Goal: Task Accomplishment & Management: Manage account settings

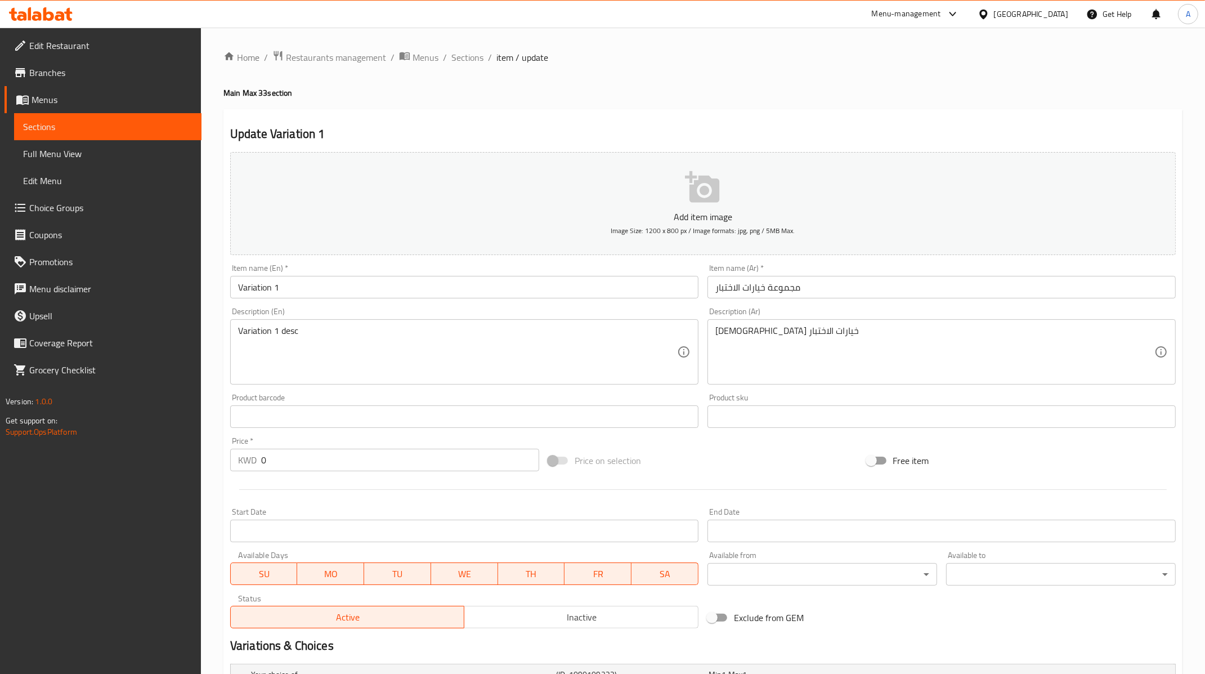
click at [78, 209] on span "Choice Groups" at bounding box center [110, 208] width 163 height 14
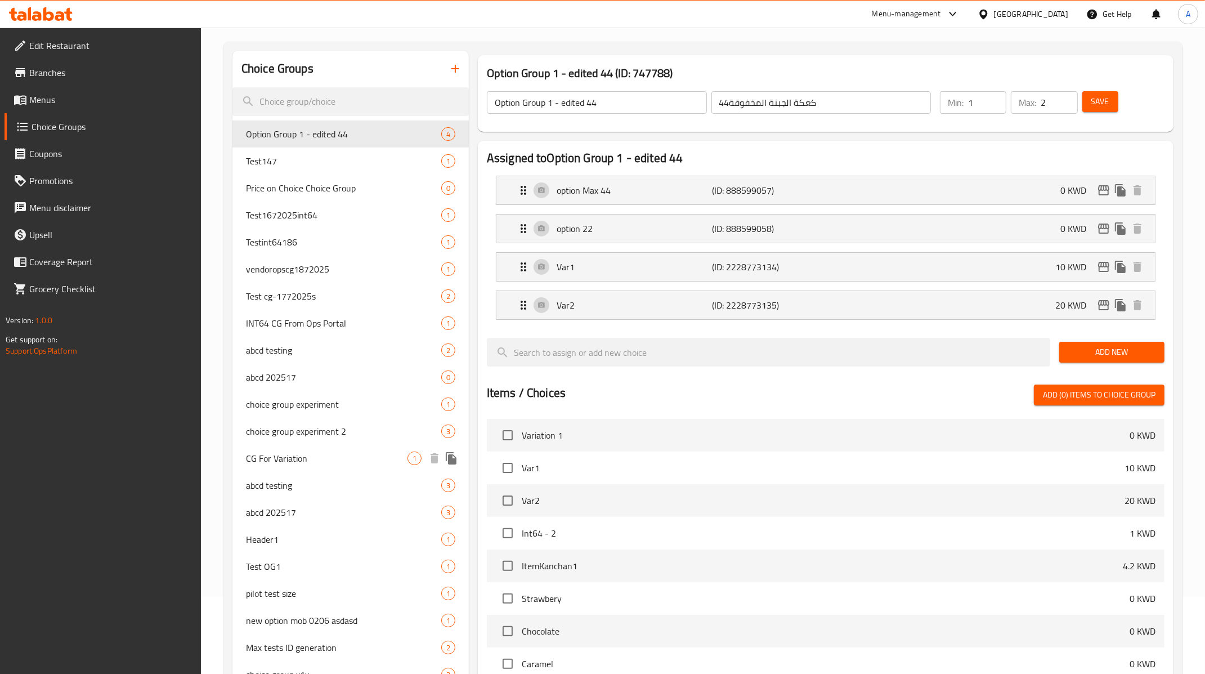
scroll to position [441, 0]
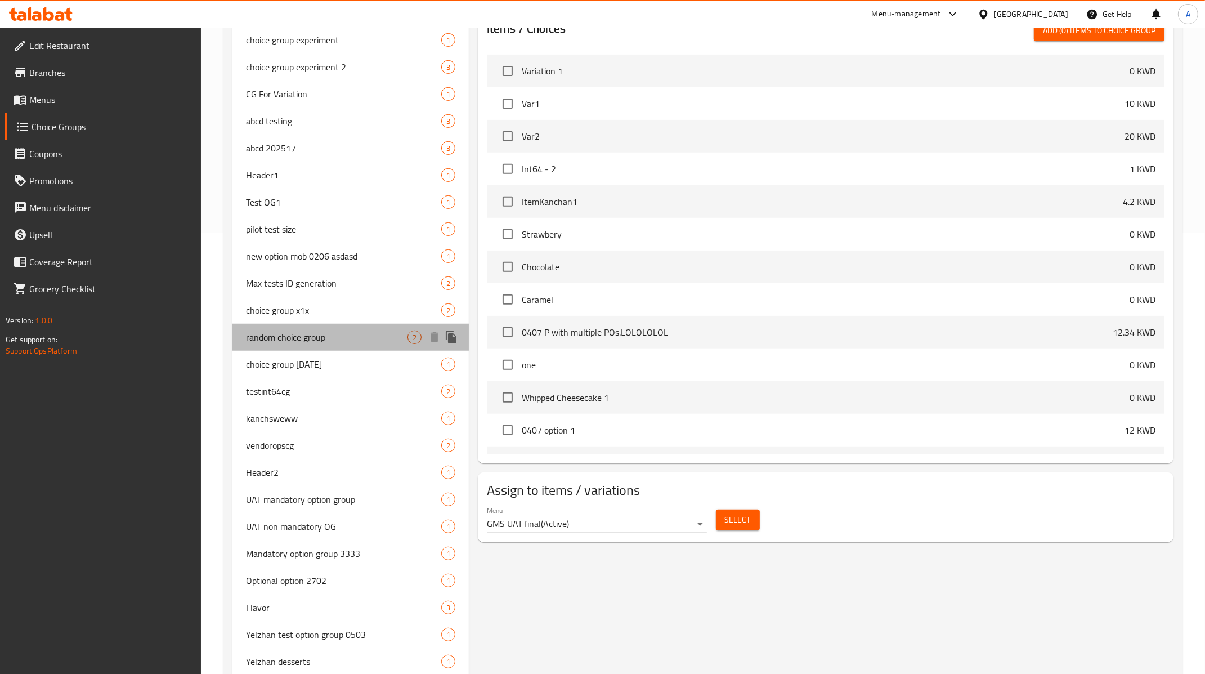
click at [393, 340] on span "random choice group" at bounding box center [327, 337] width 162 height 14
type input "random choice group"
type input "ك"
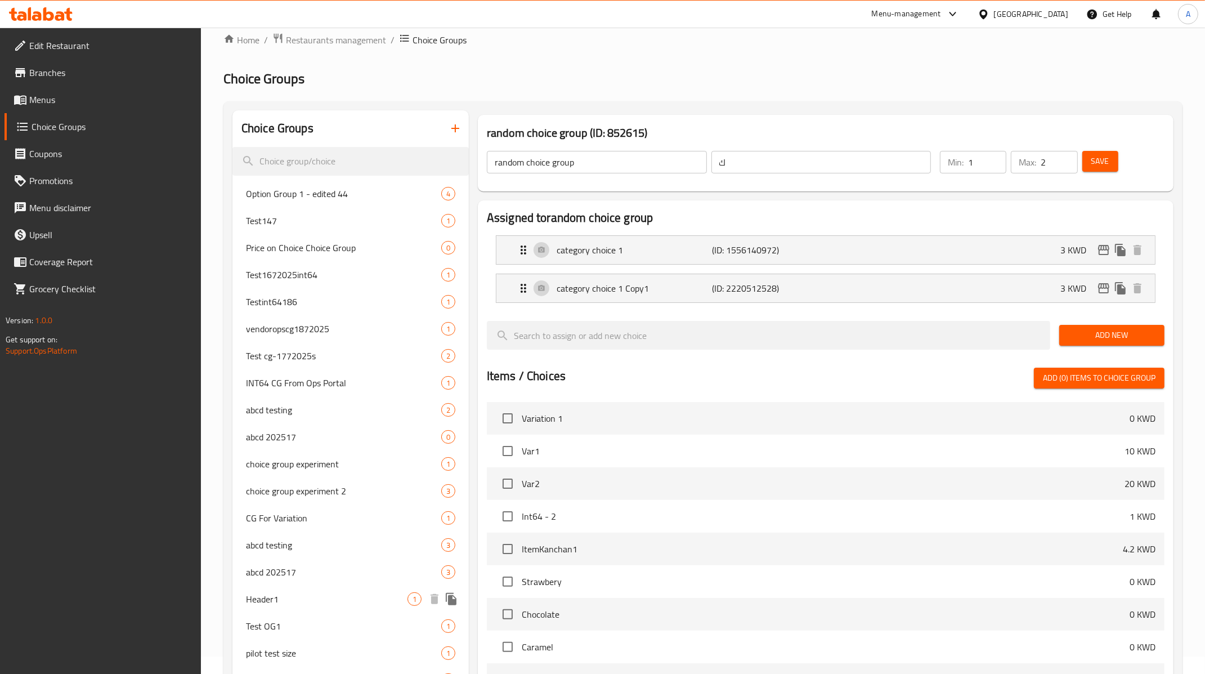
scroll to position [0, 0]
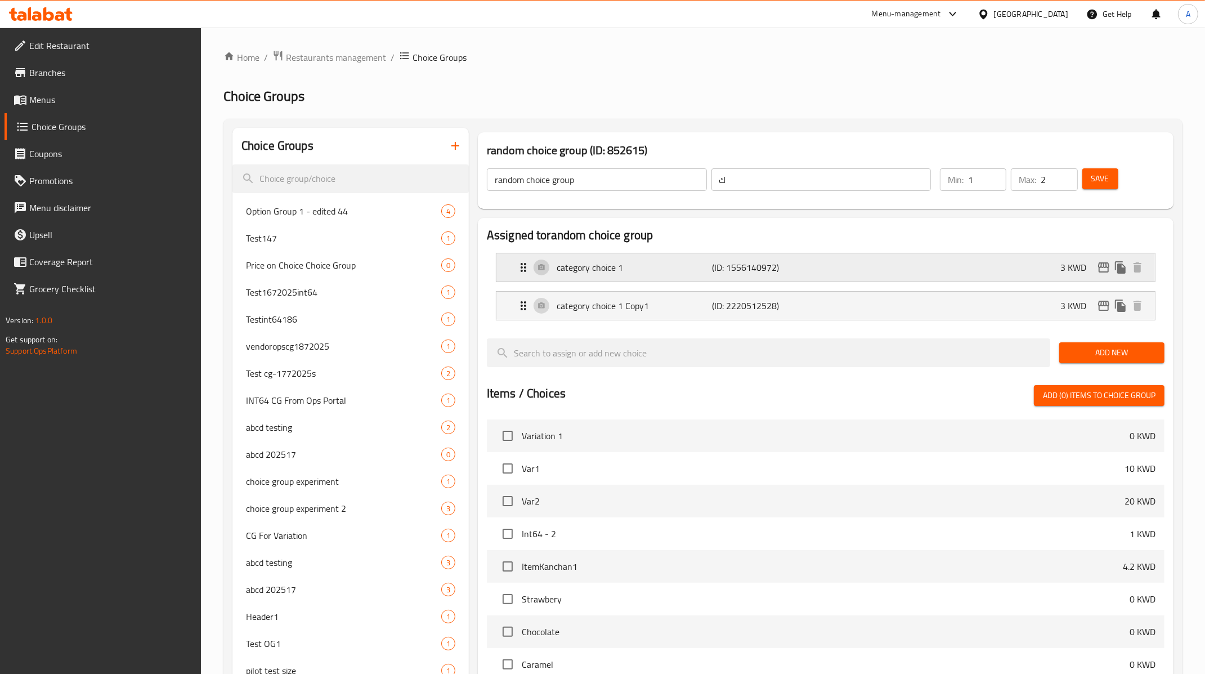
click at [624, 270] on p "category choice 1" at bounding box center [634, 268] width 155 height 14
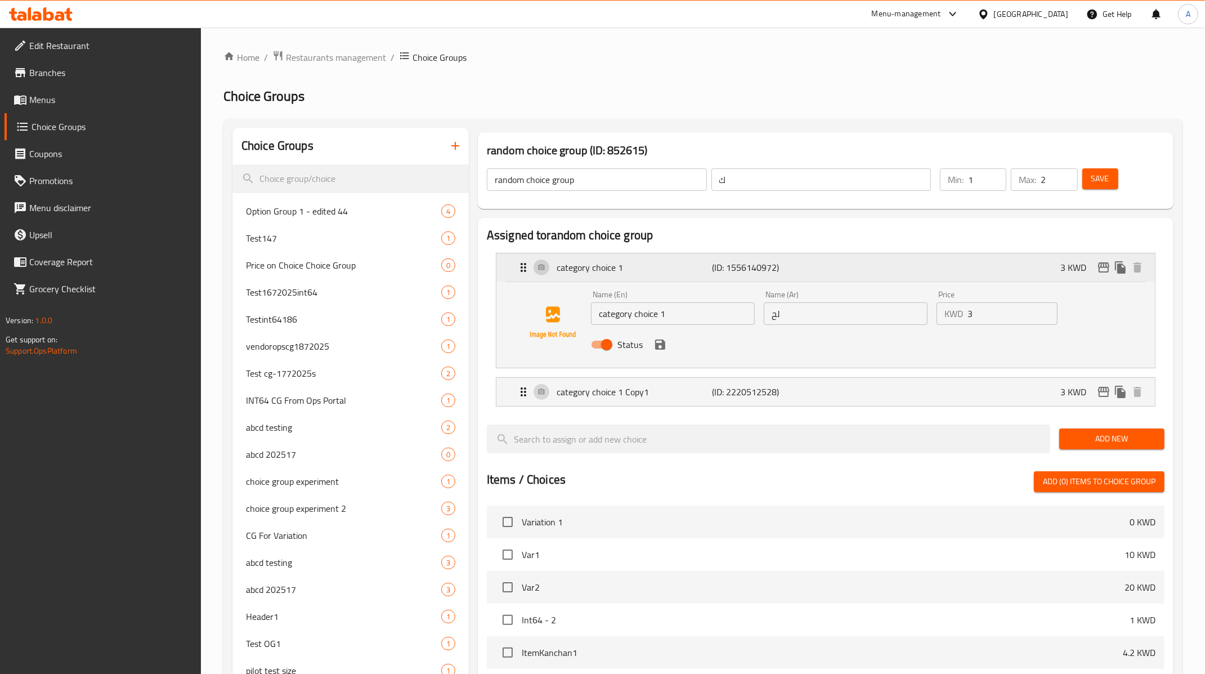
click at [652, 259] on div "category choice 1 (ID: 1556140972) 3 KWD" at bounding box center [829, 267] width 625 height 28
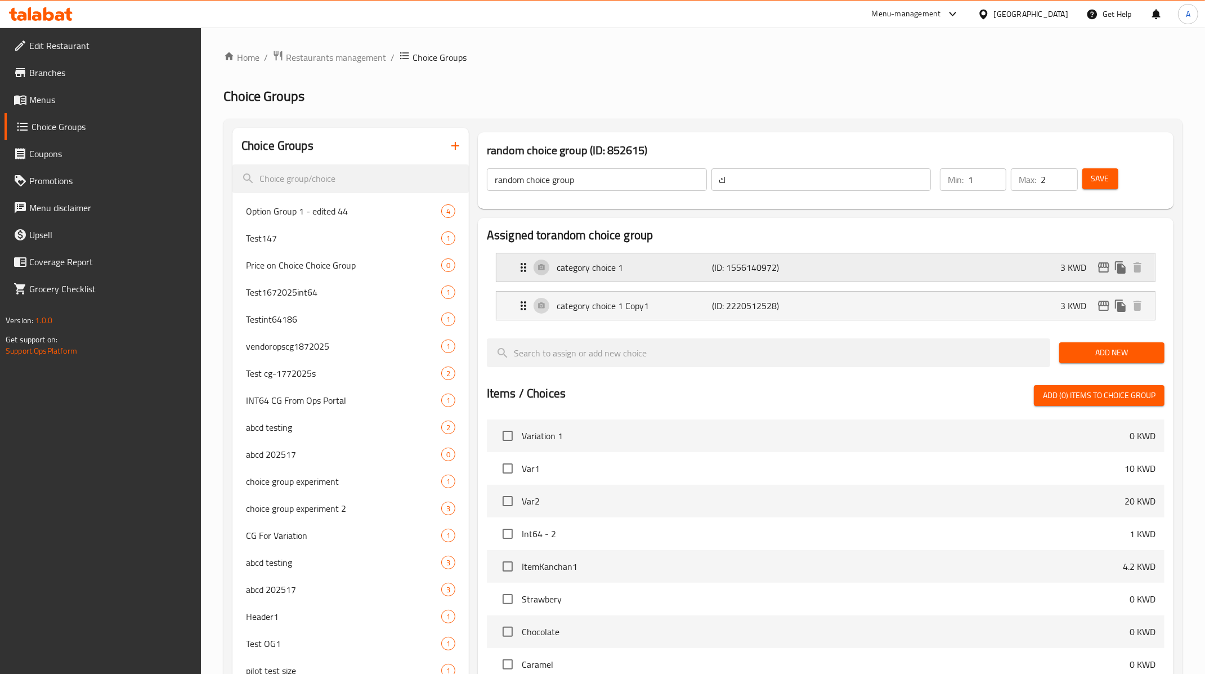
click at [628, 266] on p "category choice 1" at bounding box center [634, 268] width 155 height 14
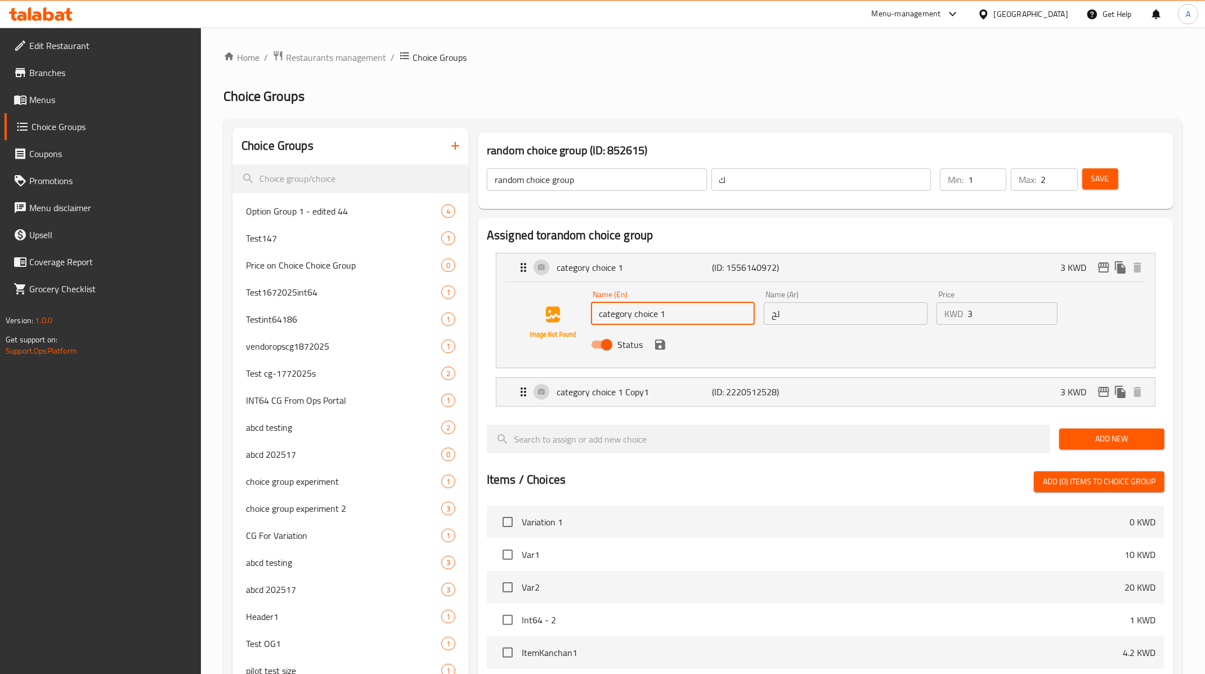
click at [666, 316] on input "category choice 1" at bounding box center [673, 313] width 164 height 23
type input "category choice 444"
click at [1100, 171] on button "Save" at bounding box center [1100, 178] width 36 height 21
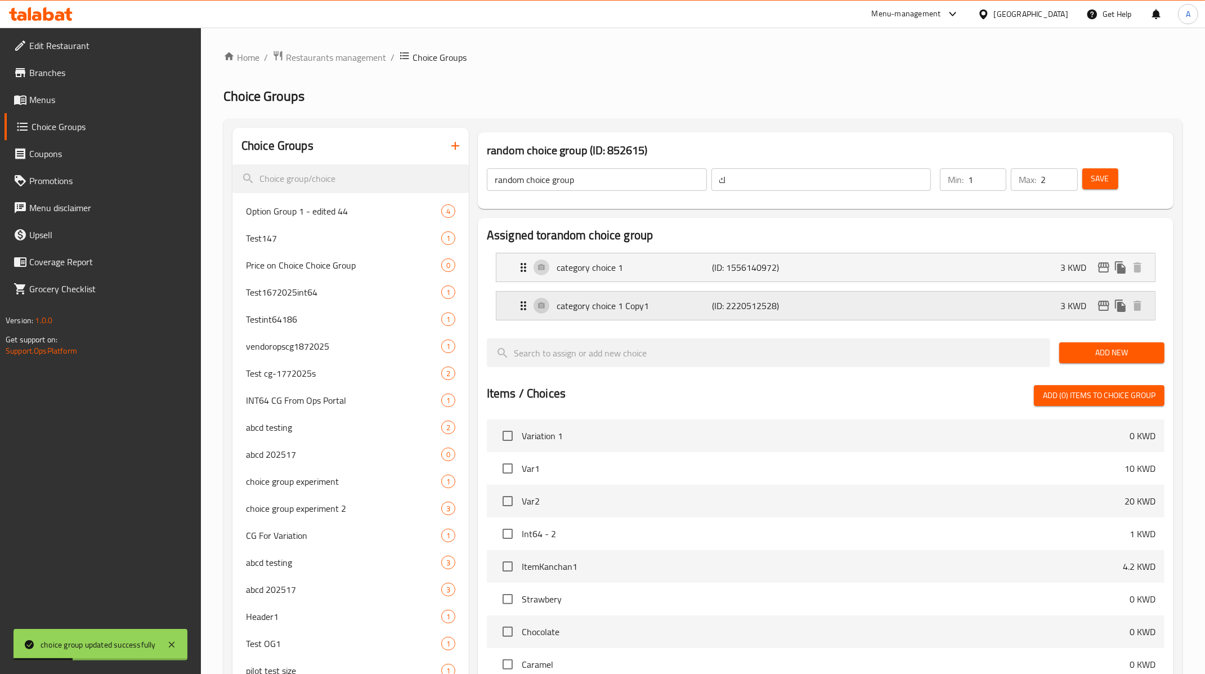
click at [636, 304] on p "category choice 1 Copy1" at bounding box center [634, 306] width 155 height 14
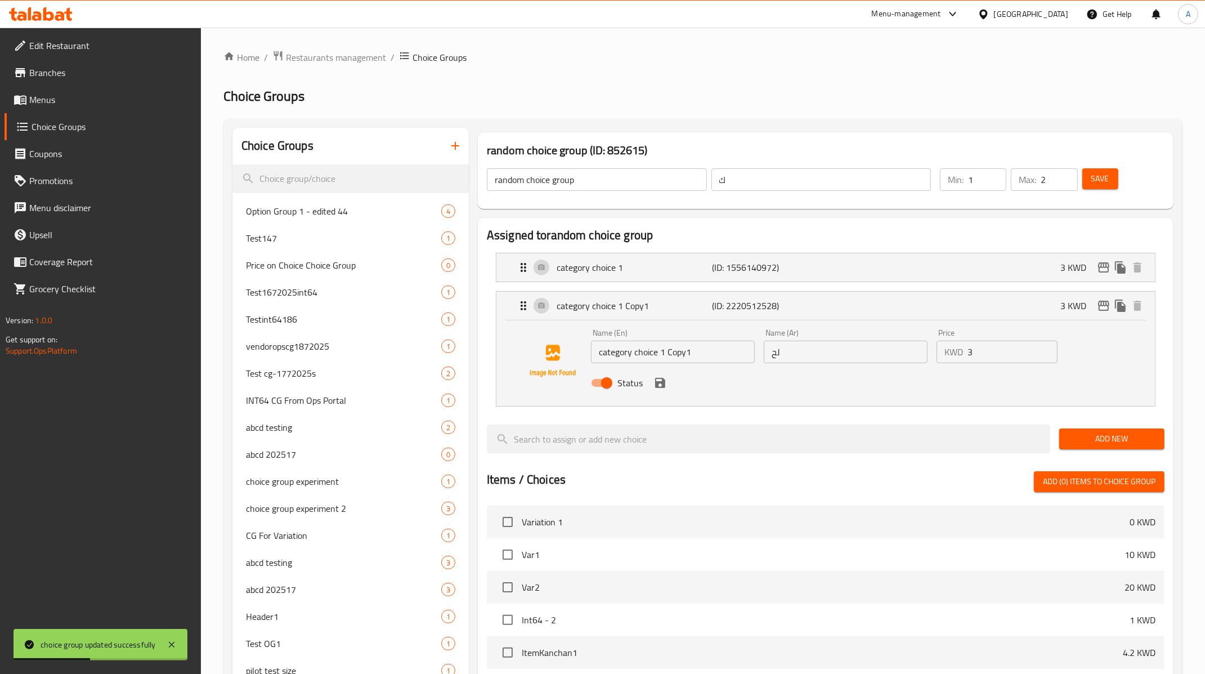
click at [690, 348] on input "category choice 1 Copy1" at bounding box center [673, 351] width 164 height 23
type input "category choice 1 Copy4444"
click at [1096, 176] on span "Save" at bounding box center [1100, 179] width 18 height 14
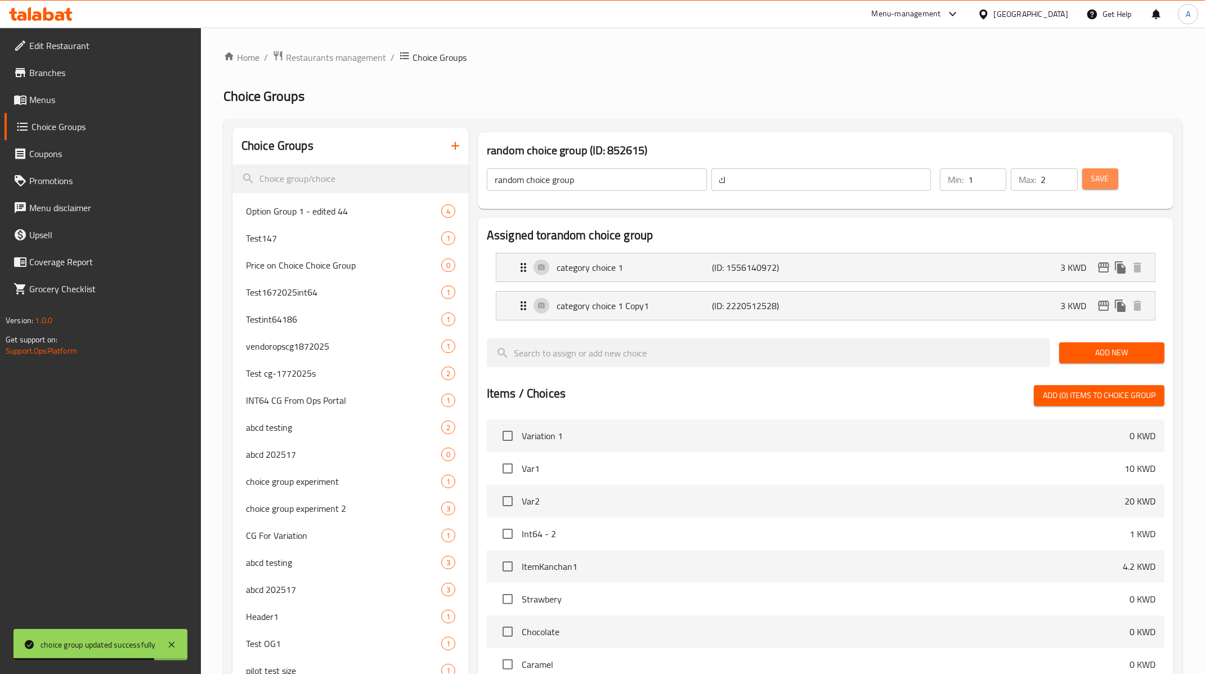
click at [1104, 176] on span "Save" at bounding box center [1100, 179] width 18 height 14
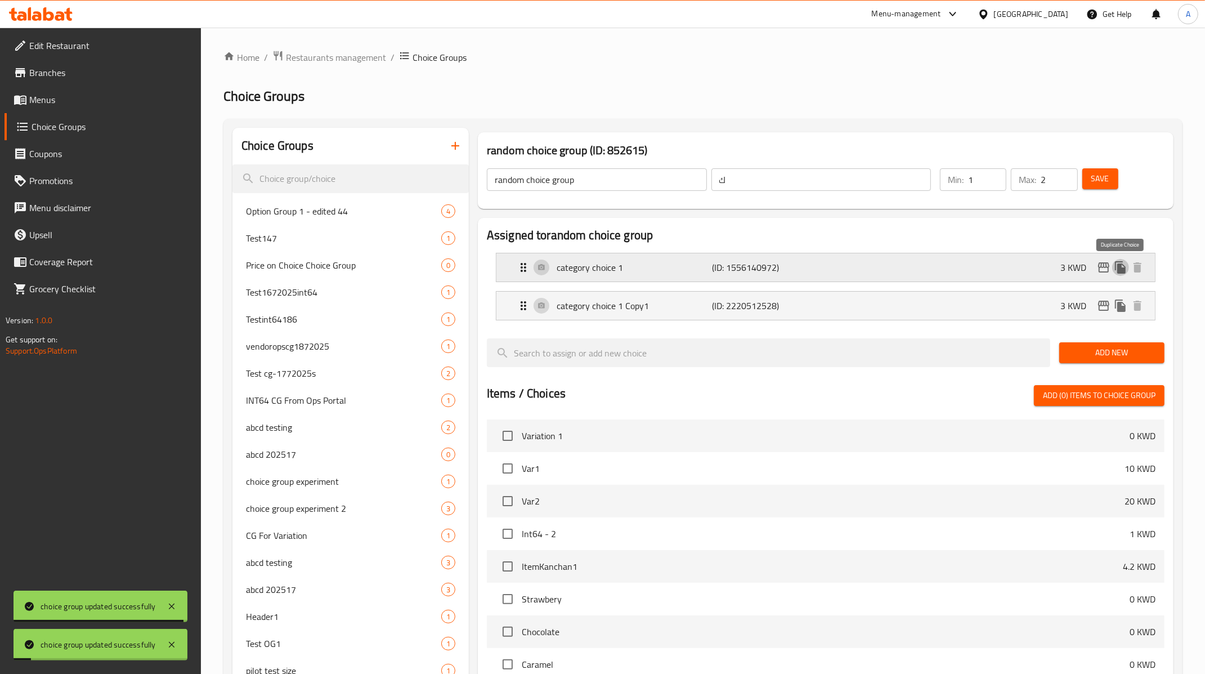
click at [1121, 270] on icon "duplicate" at bounding box center [1120, 267] width 11 height 12
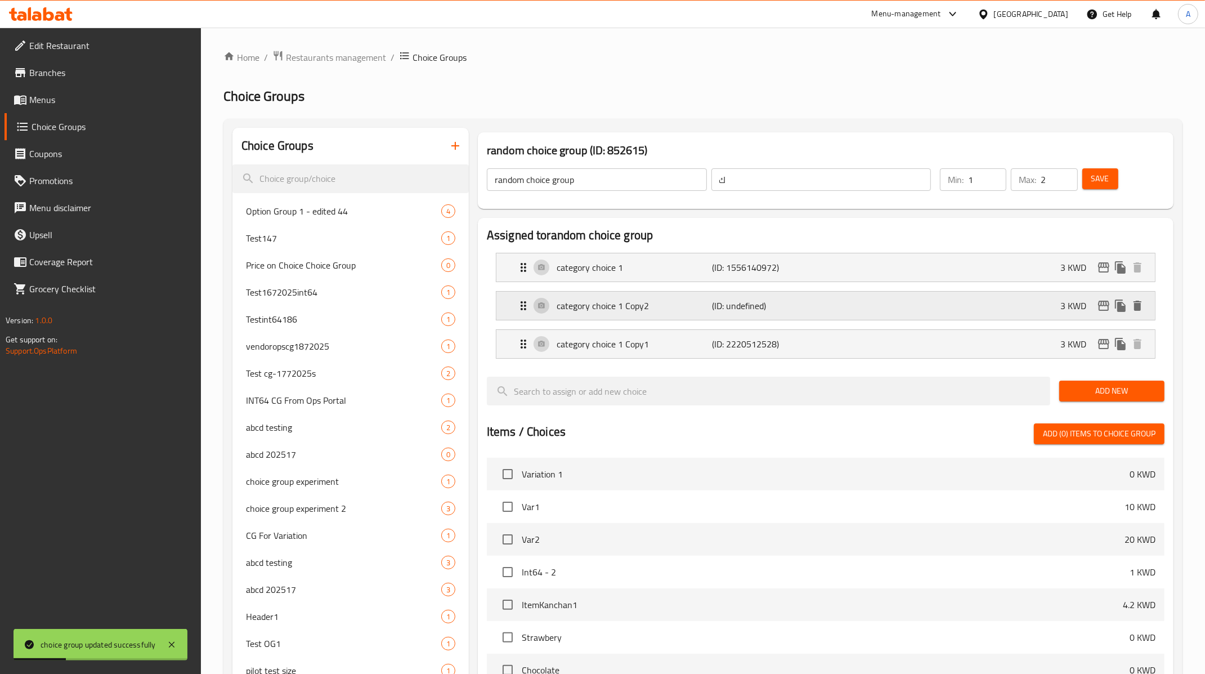
click at [1144, 298] on div "3 KWD" at bounding box center [1103, 305] width 86 height 17
click at [1143, 302] on icon "delete" at bounding box center [1138, 306] width 14 height 14
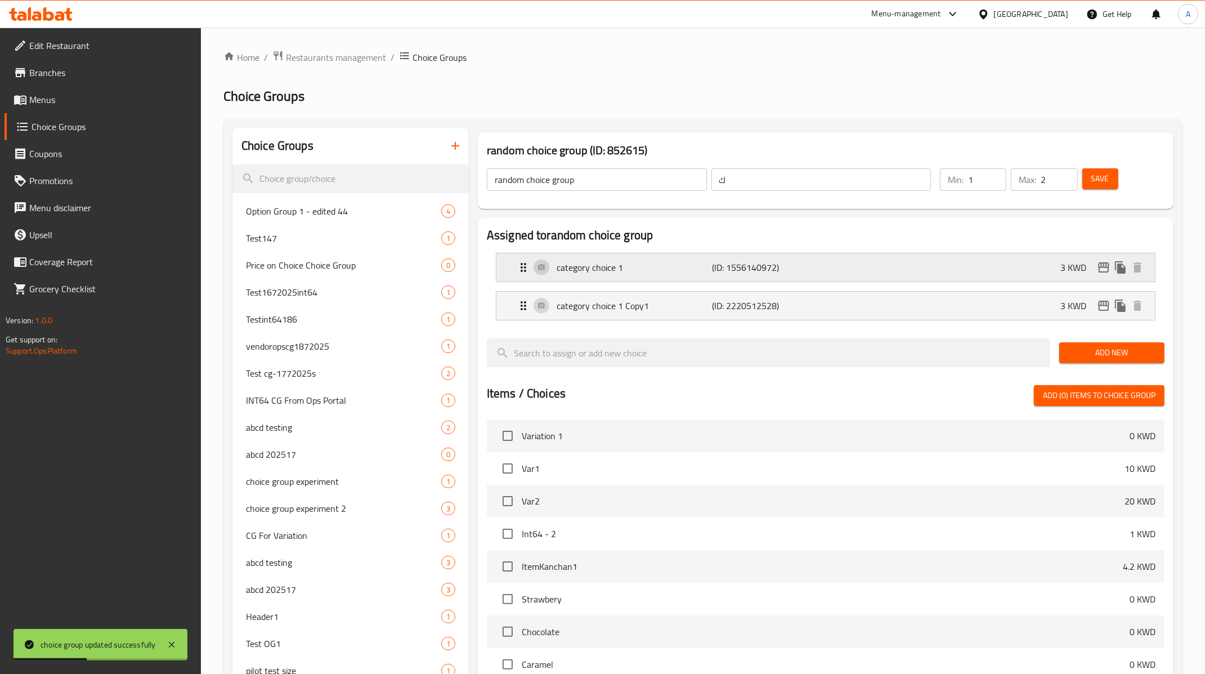
click at [1014, 270] on div "category choice 1 (ID: 1556140972) 3 KWD" at bounding box center [829, 267] width 625 height 28
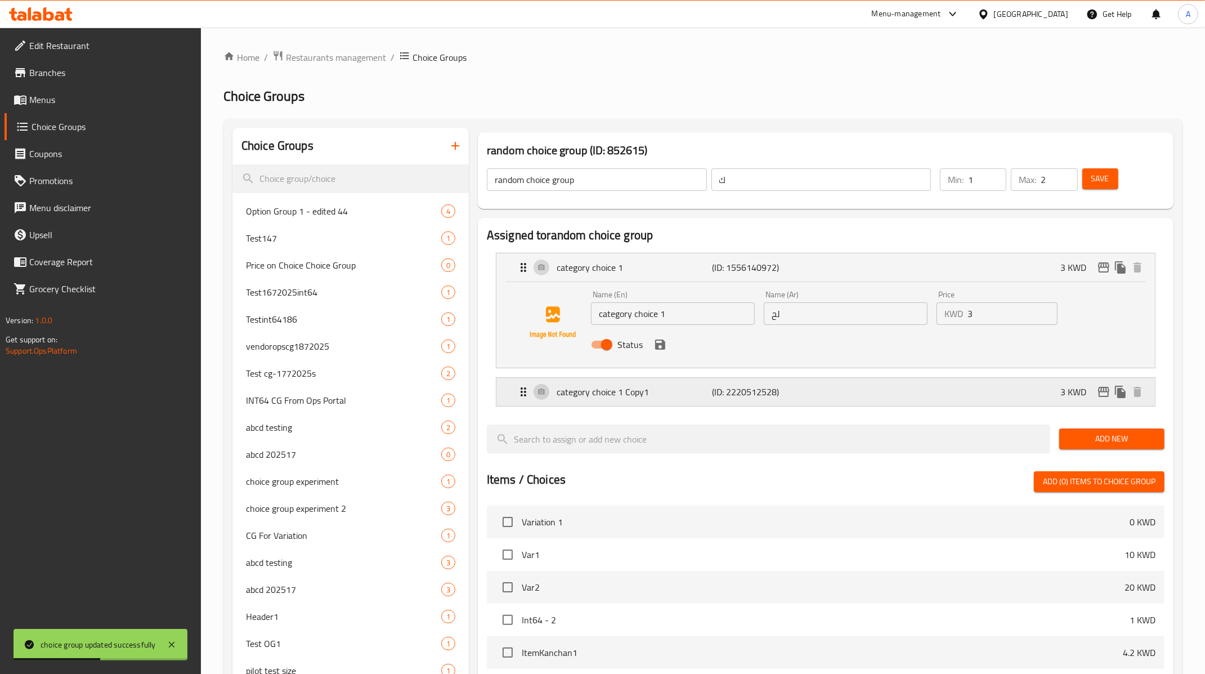
click at [970, 386] on div "category choice 1 Copy1 (ID: 2220512528) 3 KWD" at bounding box center [829, 392] width 625 height 28
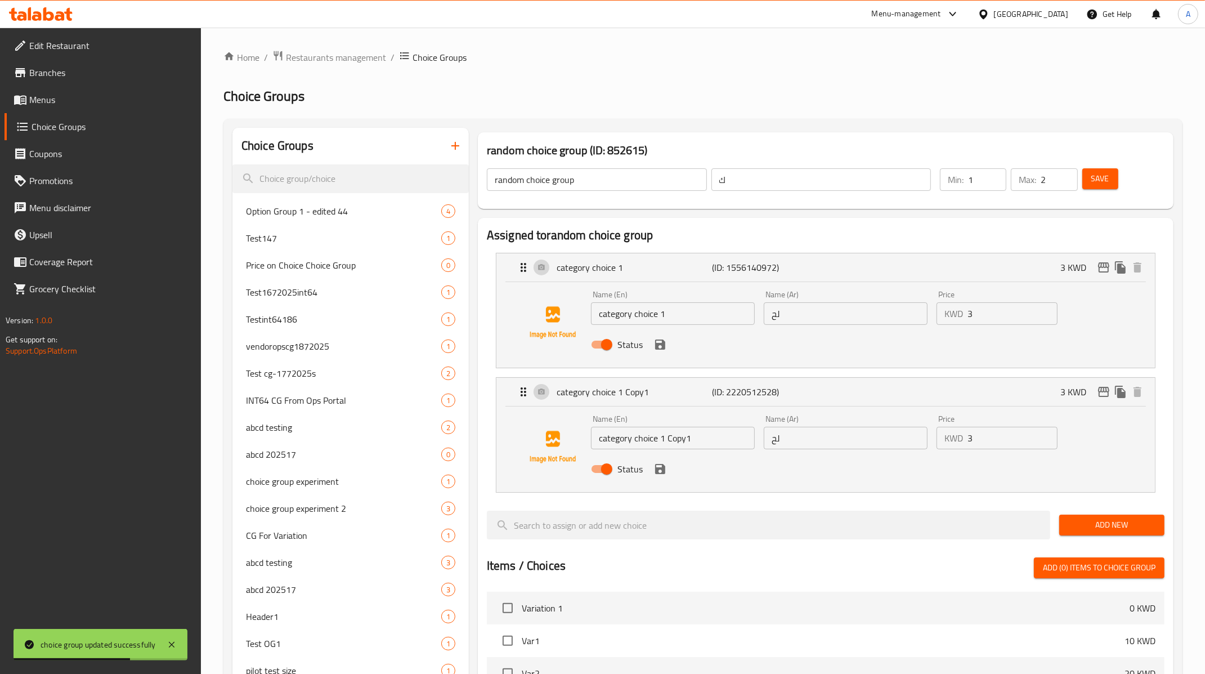
click at [705, 437] on input "category choice 1 Copy1" at bounding box center [673, 438] width 164 height 23
type input "category choice 1 Copy333"
click at [667, 317] on input "category choice 1" at bounding box center [673, 313] width 164 height 23
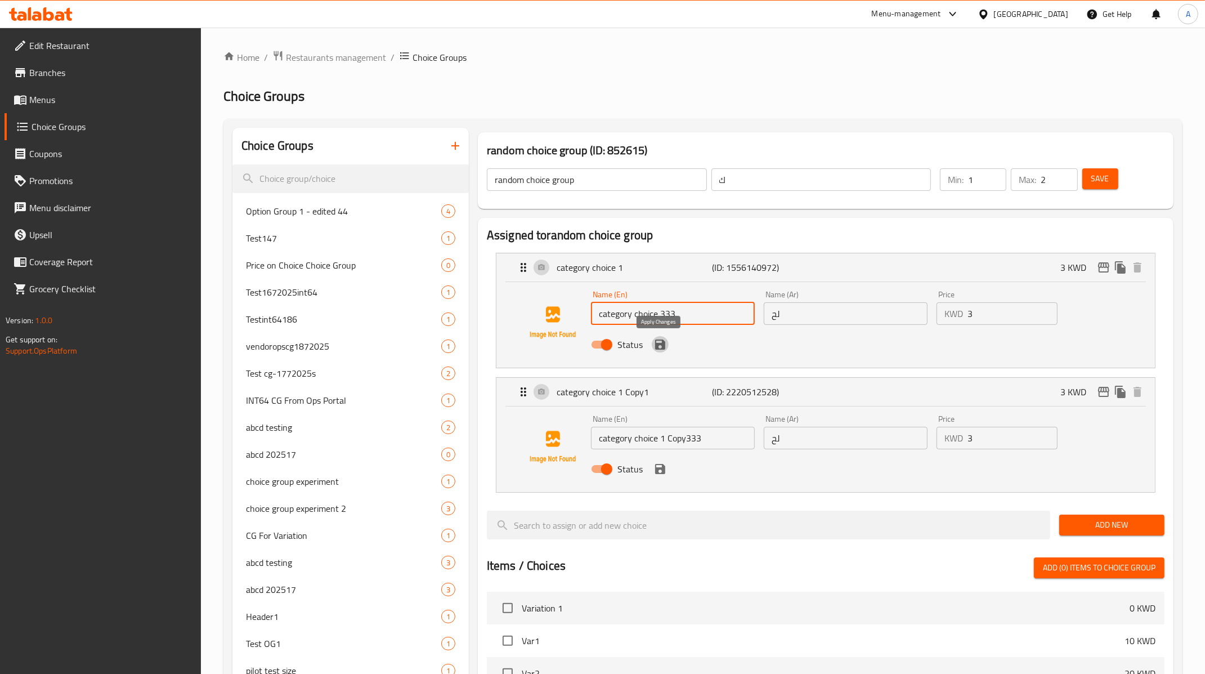
click at [660, 340] on icon "save" at bounding box center [660, 345] width 14 height 14
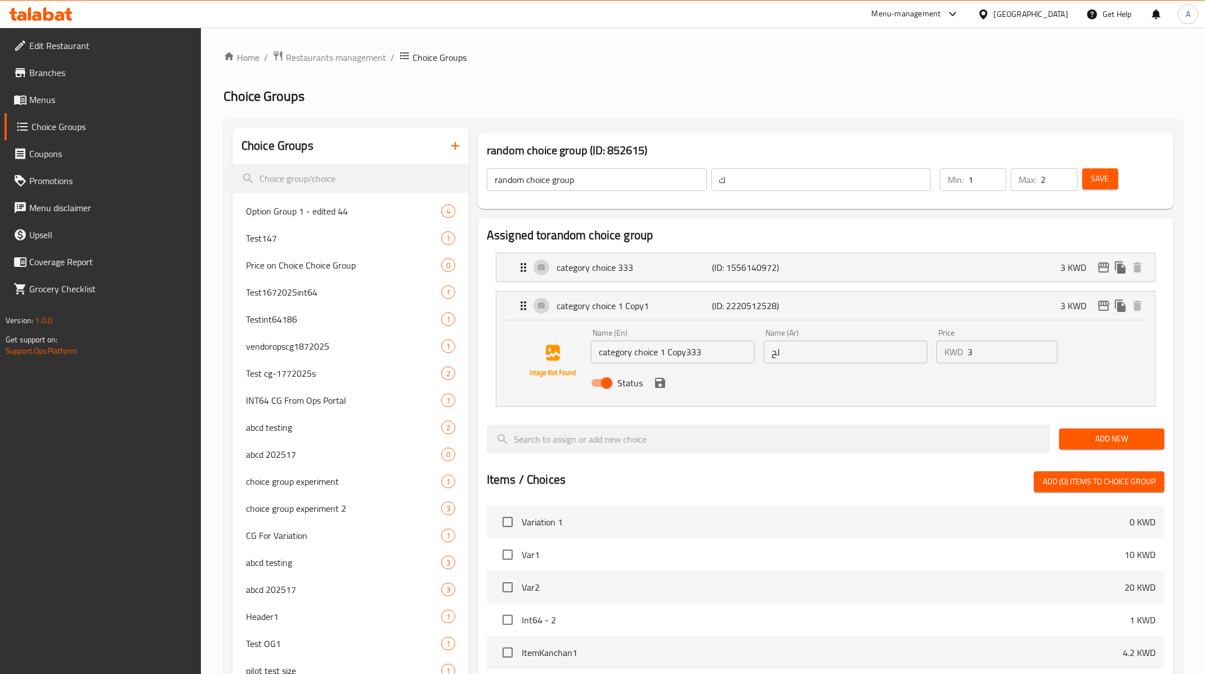
type input "category choice 333"
click at [662, 384] on icon "save" at bounding box center [660, 383] width 10 height 10
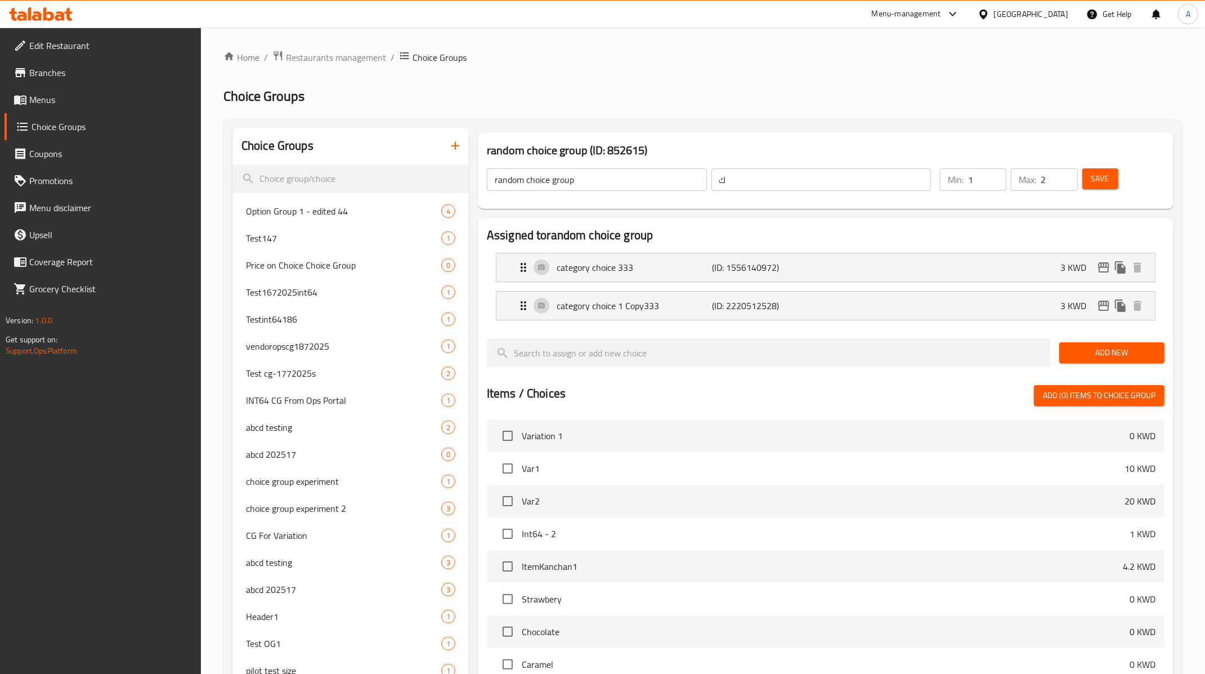
click at [1099, 178] on span "Save" at bounding box center [1100, 179] width 18 height 14
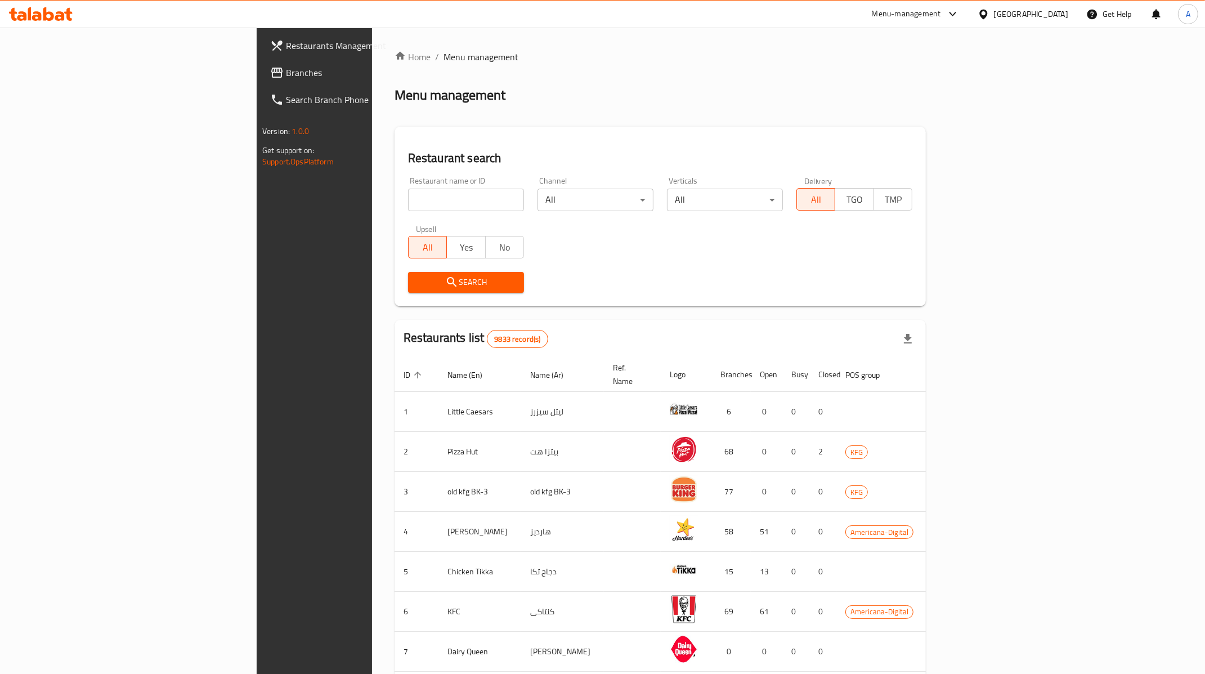
click at [443, 196] on input "search" at bounding box center [466, 200] width 116 height 23
type input "5 napkin"
click at [417, 279] on span "Search" at bounding box center [466, 282] width 98 height 14
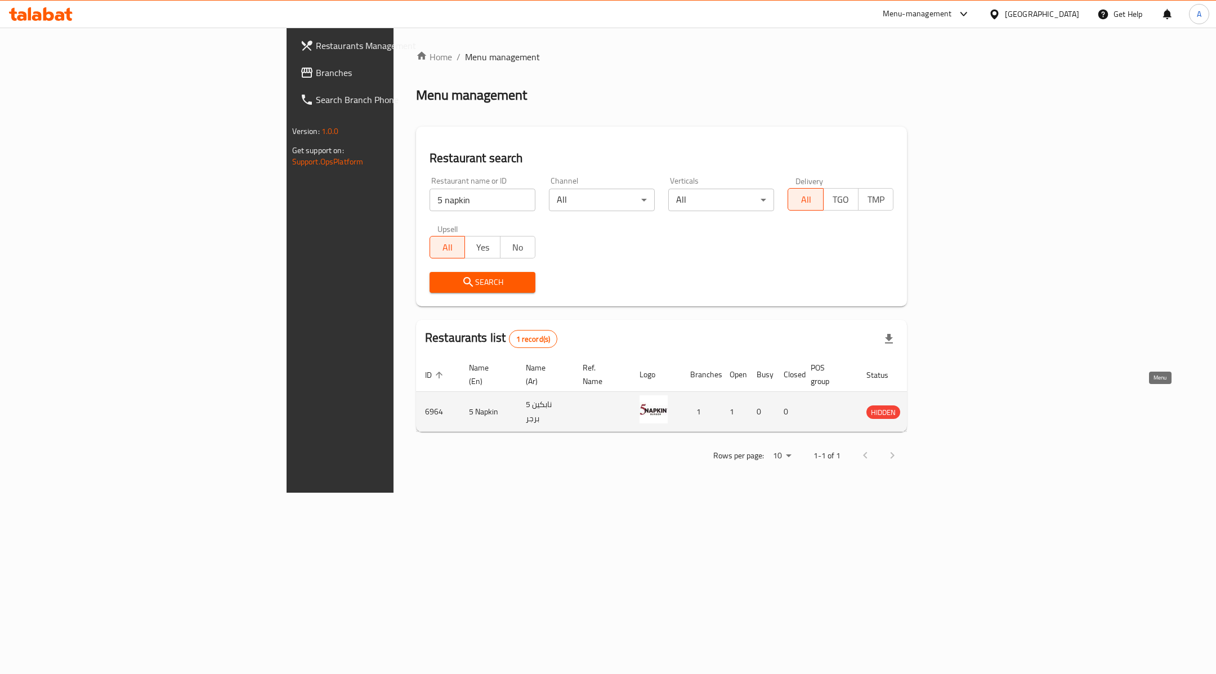
click at [938, 407] on icon "enhanced table" at bounding box center [932, 412] width 12 height 10
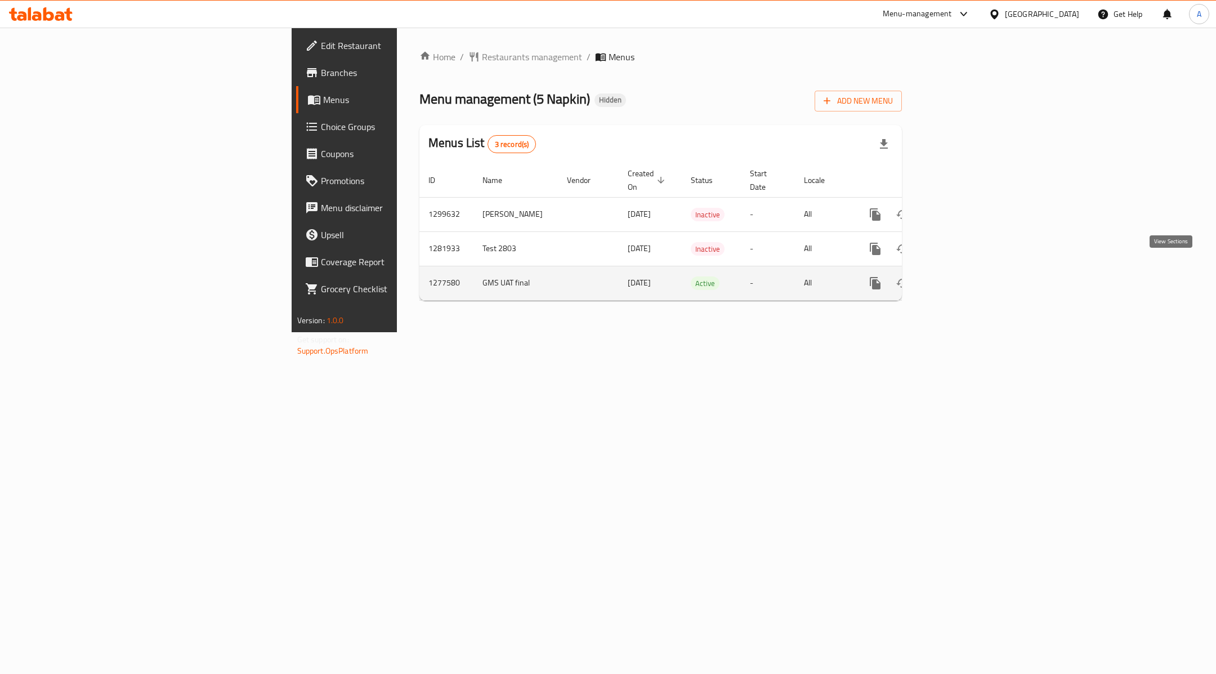
click at [963, 276] on icon "enhanced table" at bounding box center [956, 283] width 14 height 14
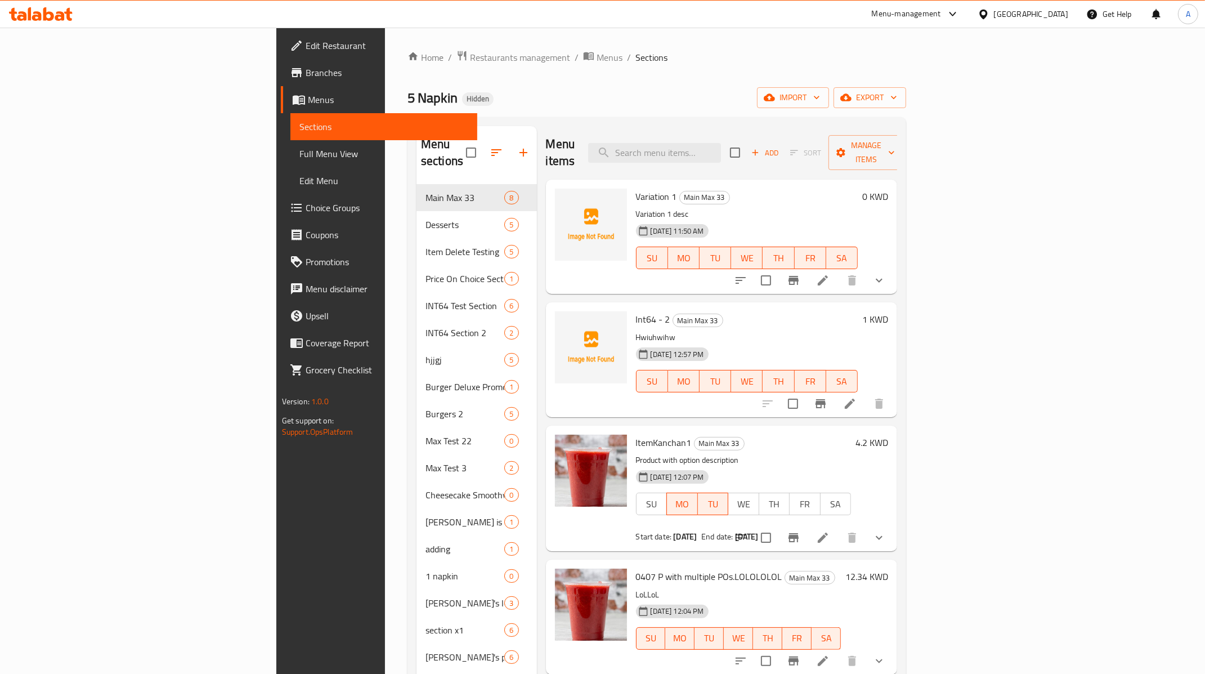
click at [306, 210] on span "Choice Groups" at bounding box center [387, 208] width 163 height 14
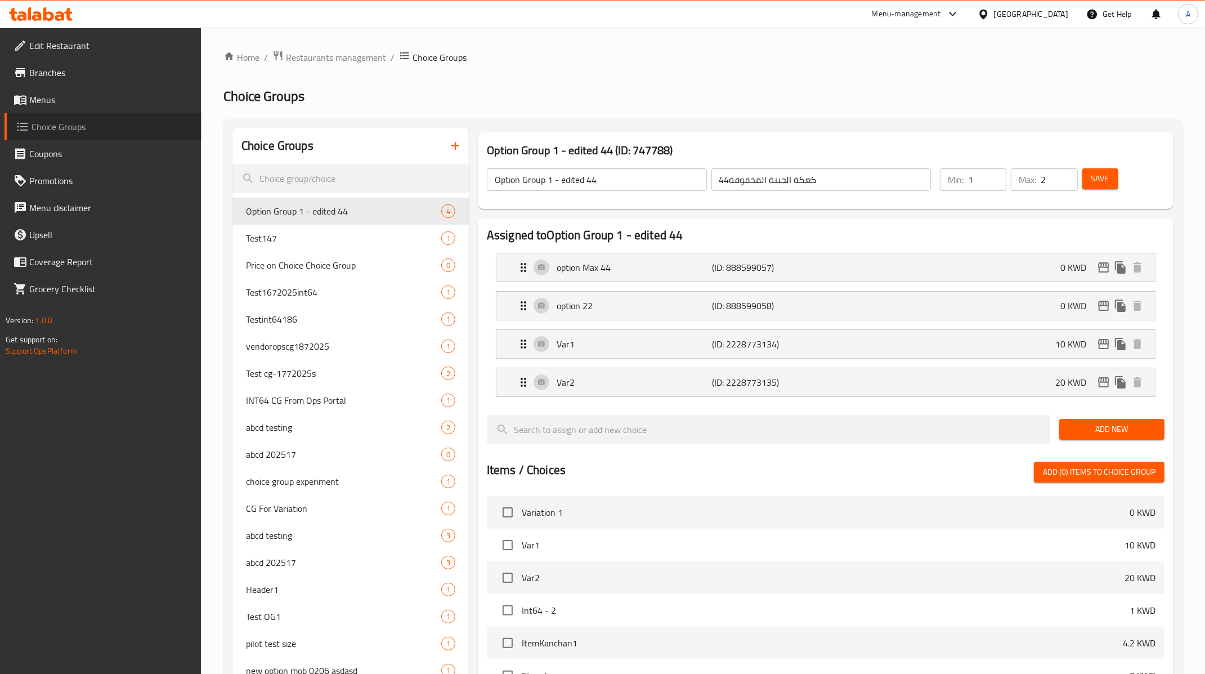
click at [65, 128] on span "Choice Groups" at bounding box center [112, 127] width 161 height 14
click at [82, 129] on span "Choice Groups" at bounding box center [112, 127] width 161 height 14
click at [48, 91] on link "Menus" at bounding box center [103, 99] width 197 height 27
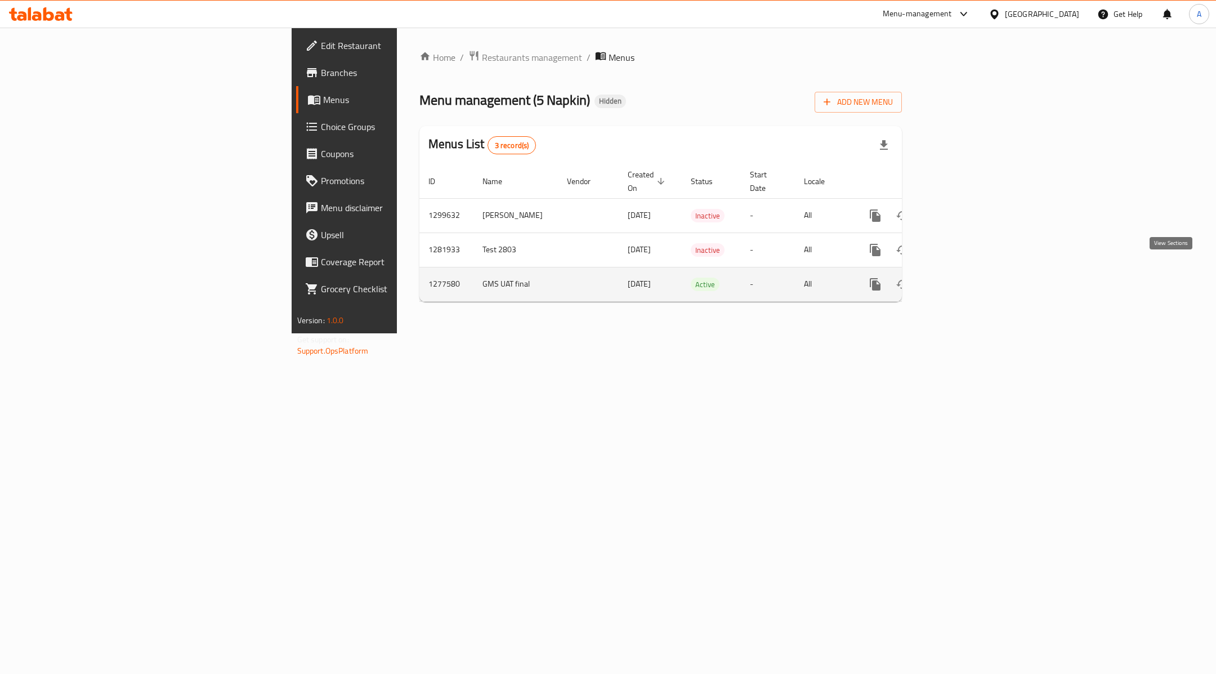
click at [970, 272] on link "enhanced table" at bounding box center [956, 284] width 27 height 27
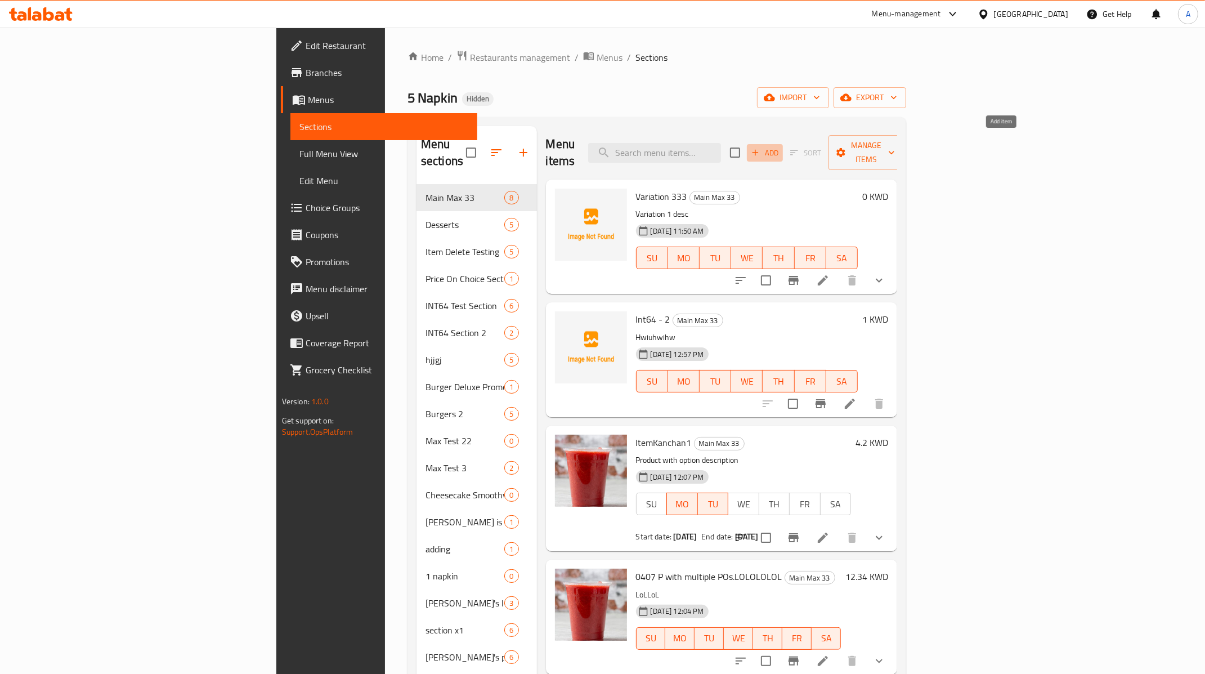
click at [780, 146] on span "Add" at bounding box center [765, 152] width 30 height 13
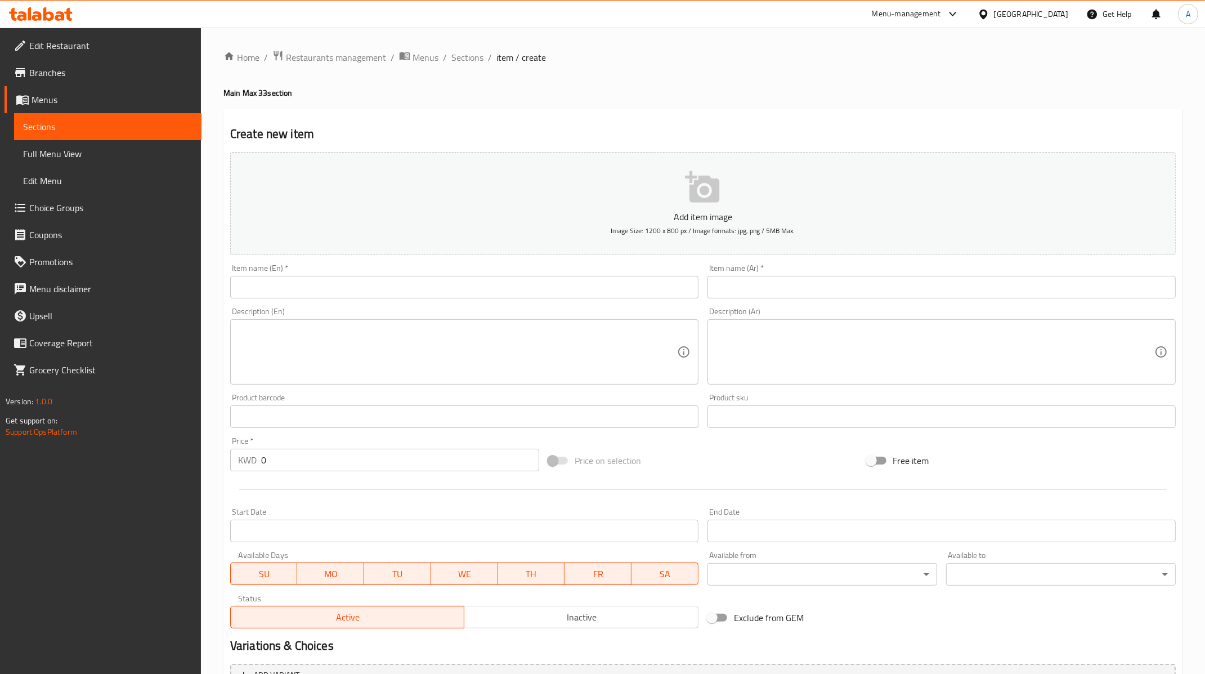
click at [425, 288] on input "text" at bounding box center [464, 287] width 468 height 23
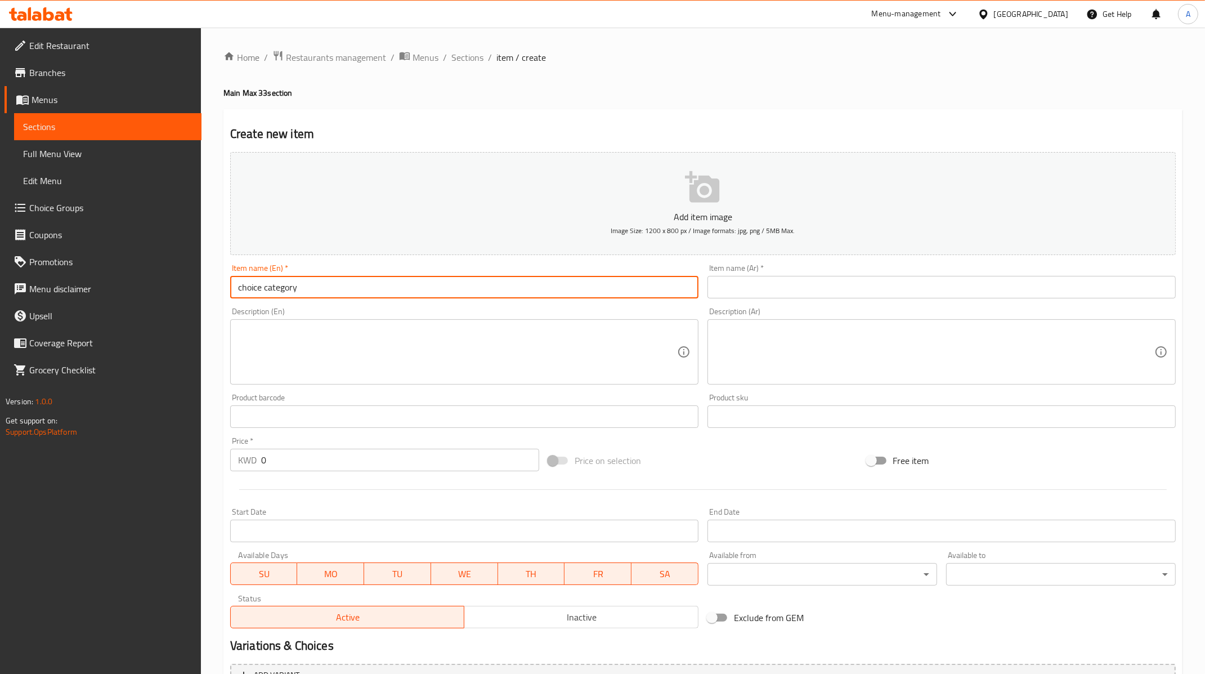
type input "choice category"
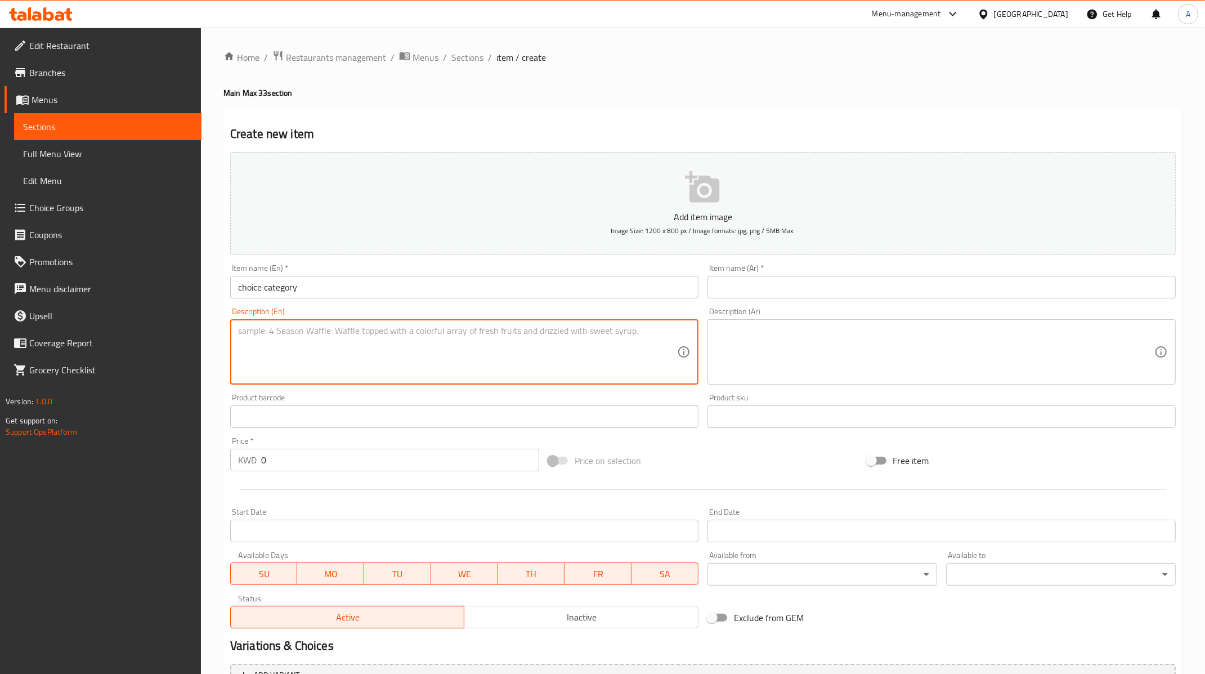
click at [418, 334] on textarea at bounding box center [457, 351] width 439 height 53
paste textarea "choice category"
type textarea "choice category desc"
click at [739, 280] on input "text" at bounding box center [941, 287] width 468 height 23
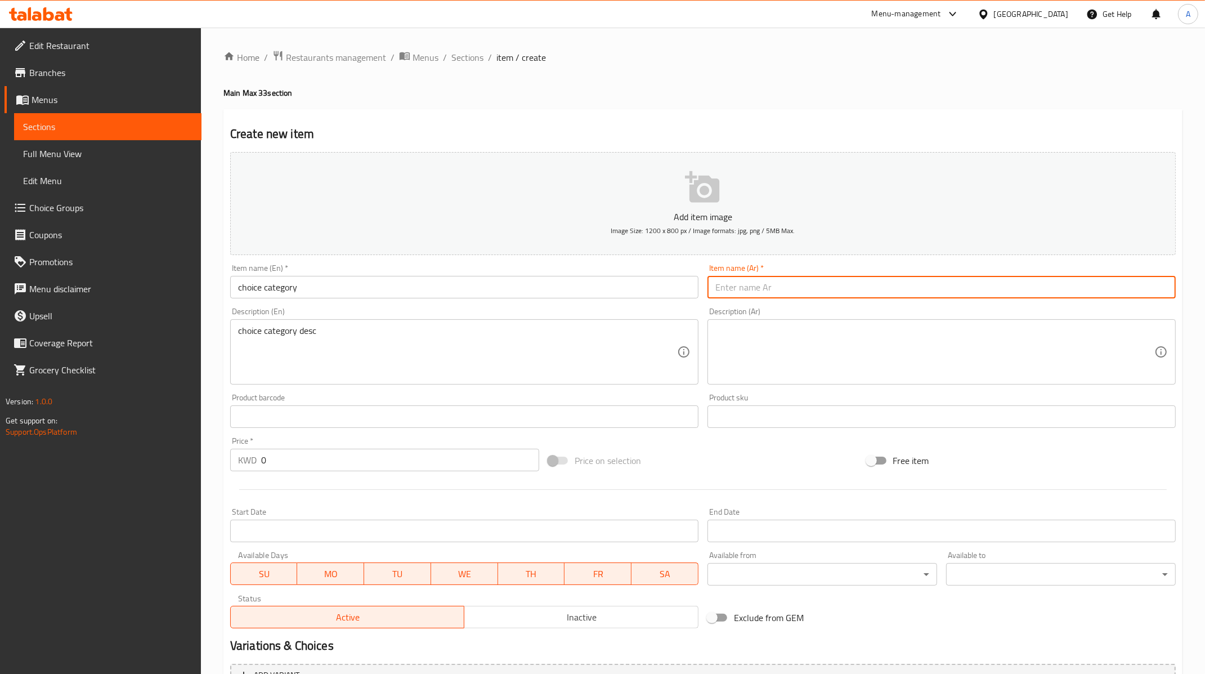
type input "شسيشص"
click at [791, 351] on textarea at bounding box center [934, 351] width 439 height 53
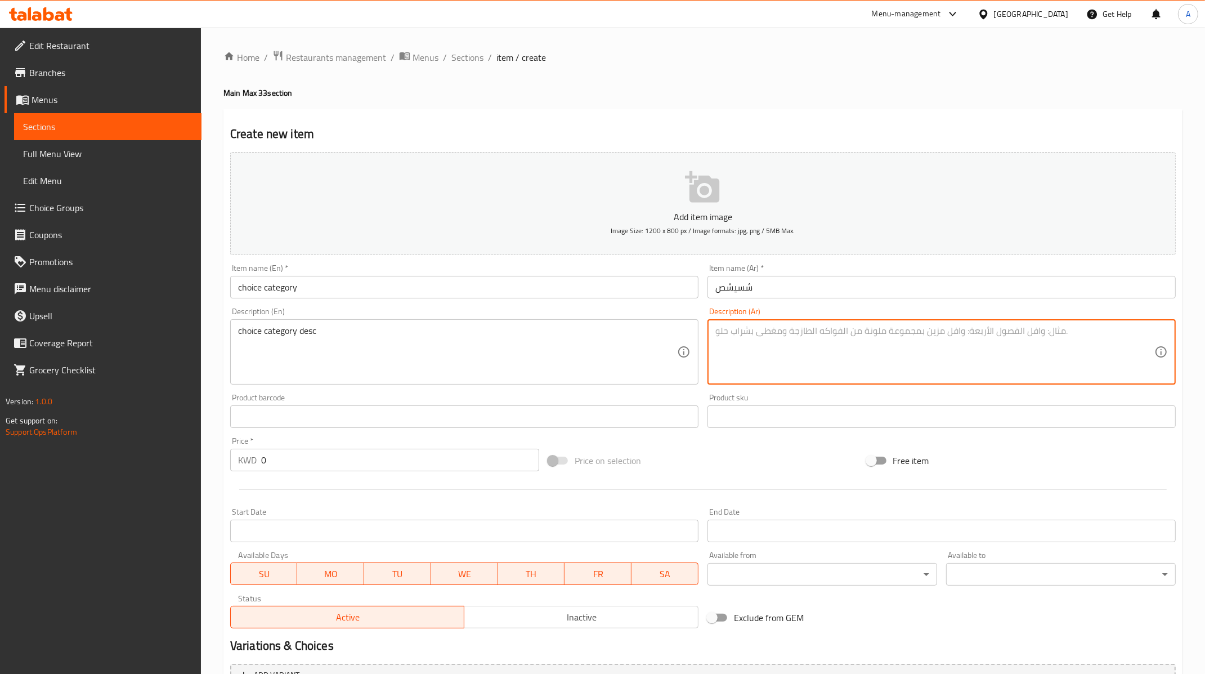
click at [828, 334] on textarea at bounding box center [934, 351] width 439 height 53
click at [747, 291] on input "شسيشص" at bounding box center [941, 287] width 468 height 23
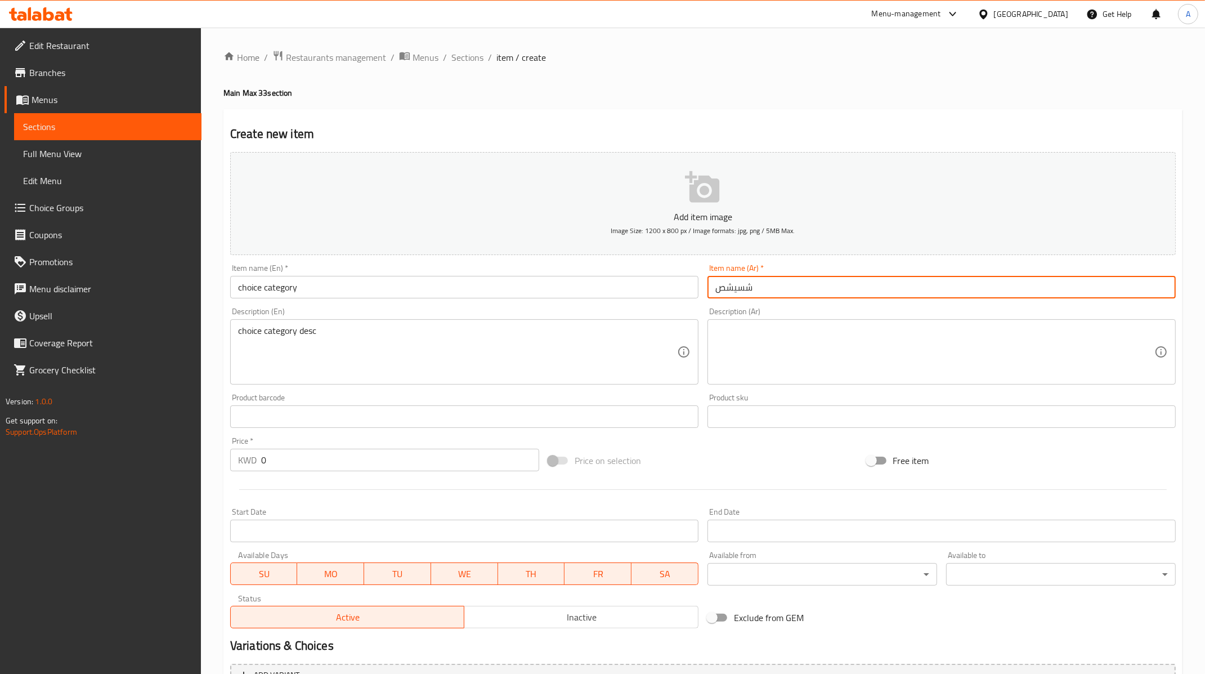
click at [750, 339] on textarea at bounding box center [934, 351] width 439 height 53
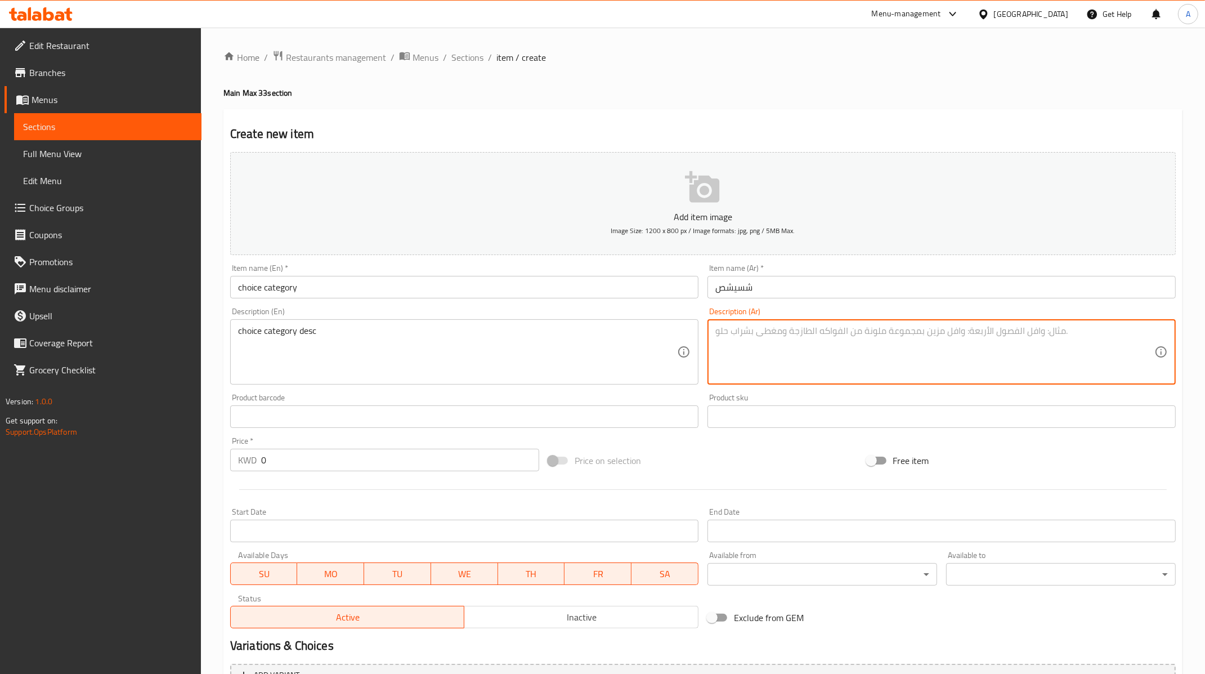
paste textarea "شسيشص"
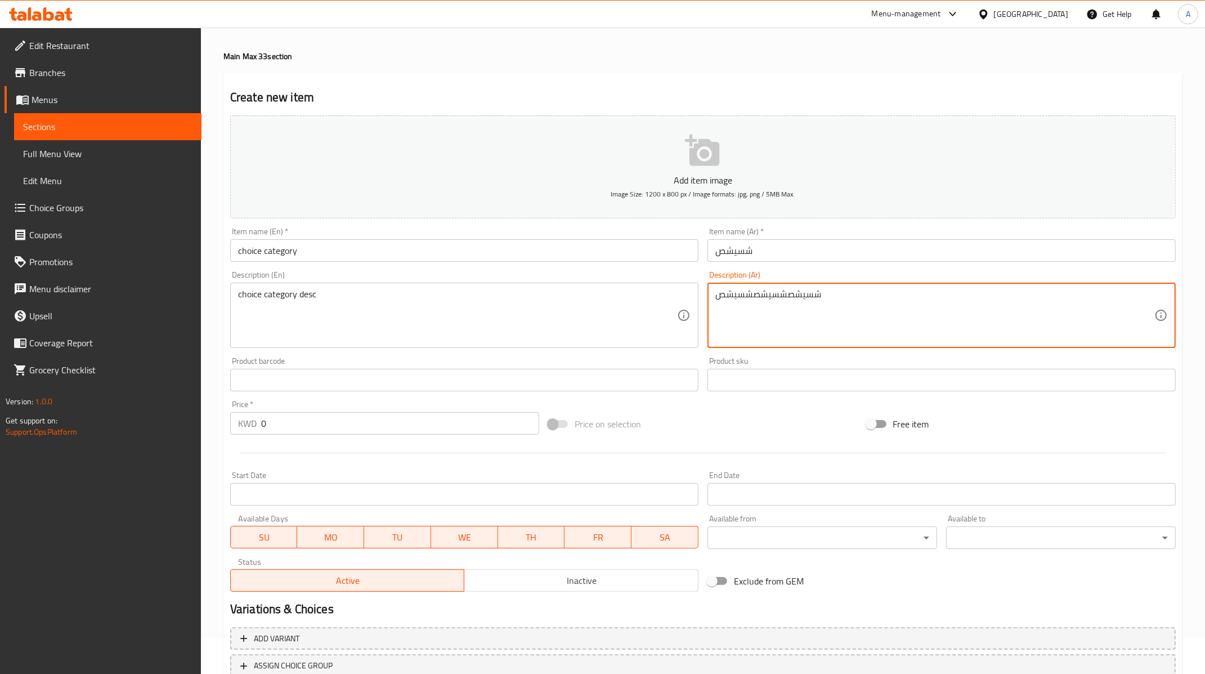
scroll to position [37, 0]
type textarea "شسيشصشسيشصشسيشص"
click at [382, 420] on input "0" at bounding box center [400, 422] width 278 height 23
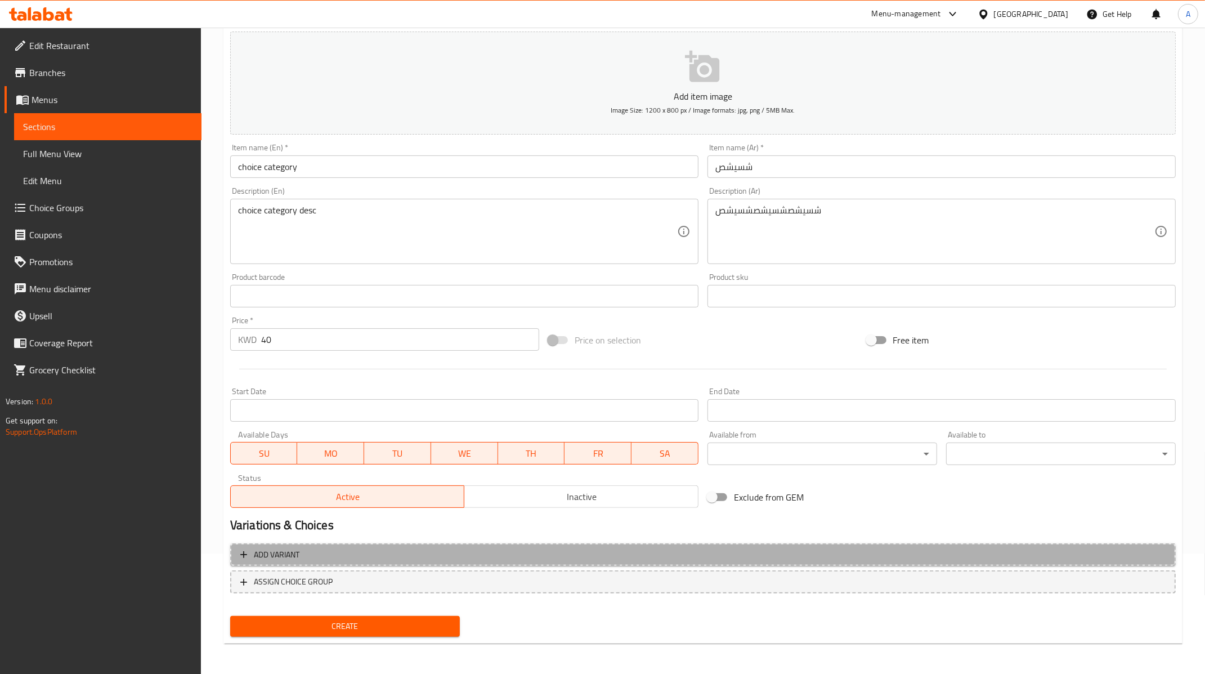
click at [267, 559] on span "Add variant" at bounding box center [277, 555] width 46 height 14
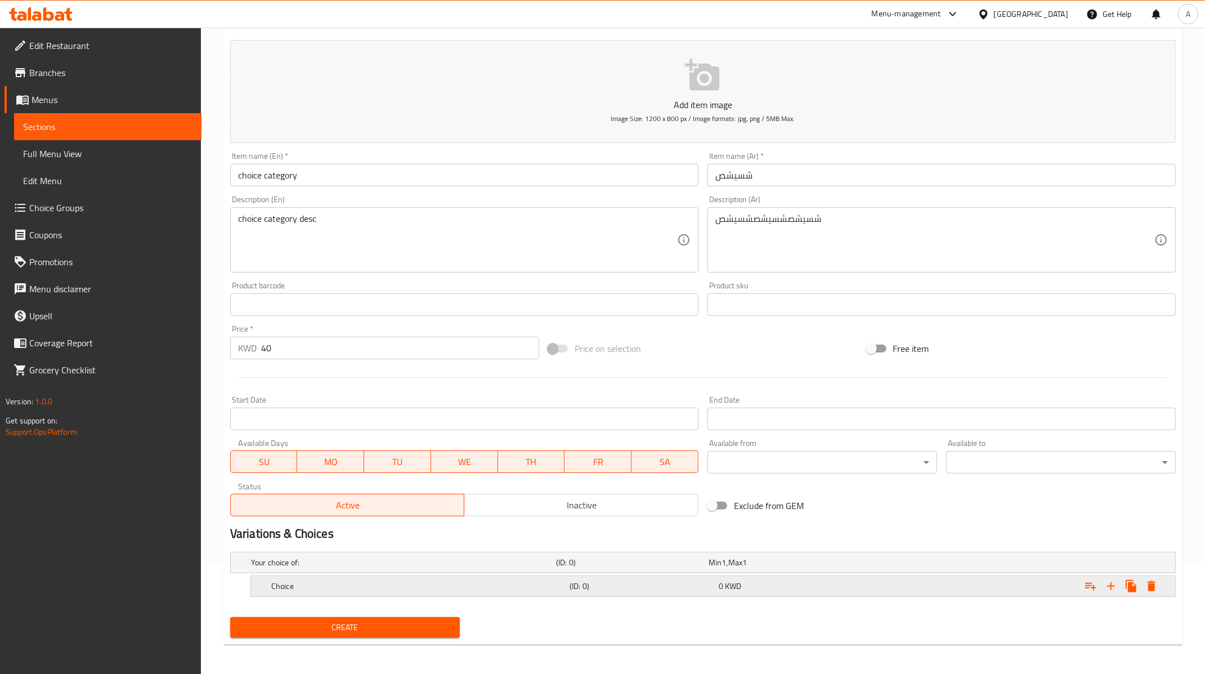
click at [458, 568] on h5 "Choice" at bounding box center [401, 562] width 301 height 11
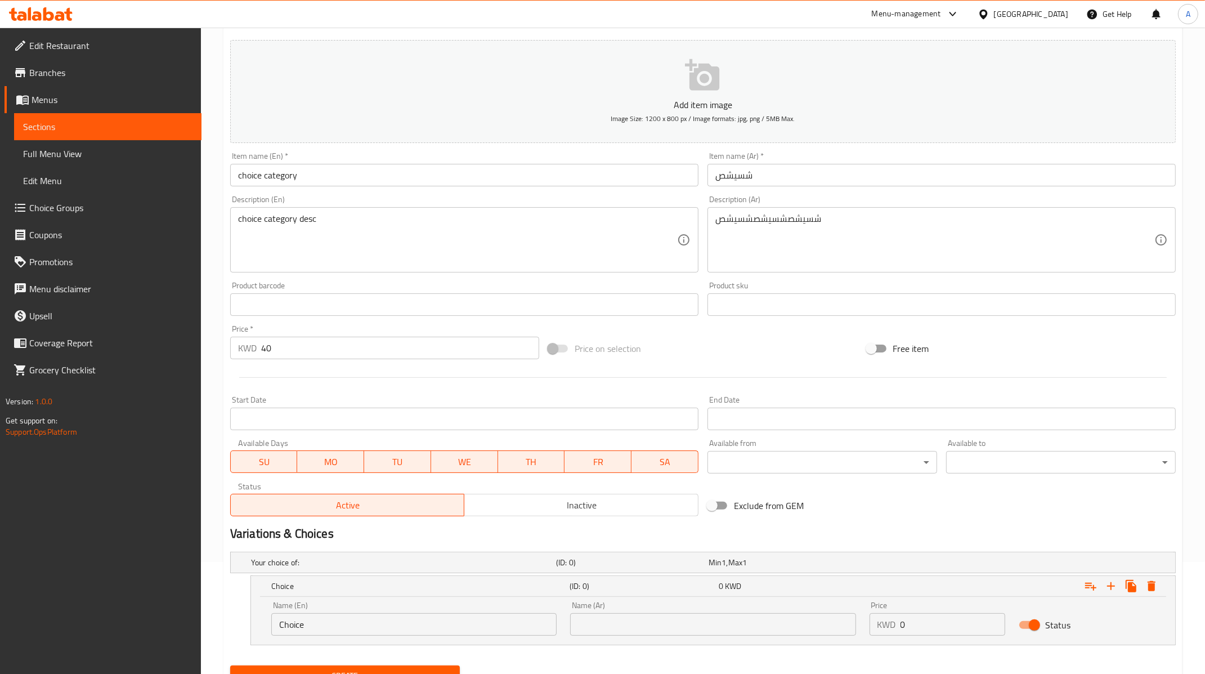
scroll to position [160, 0]
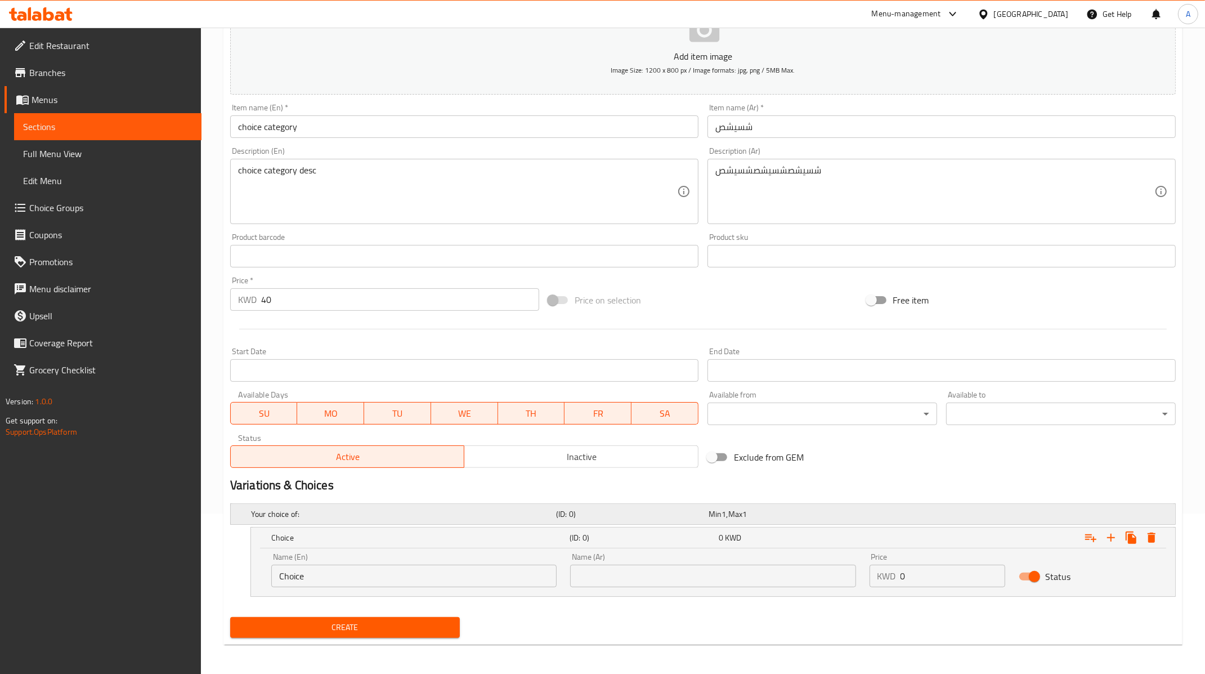
click at [738, 514] on span "Max" at bounding box center [735, 513] width 14 height 15
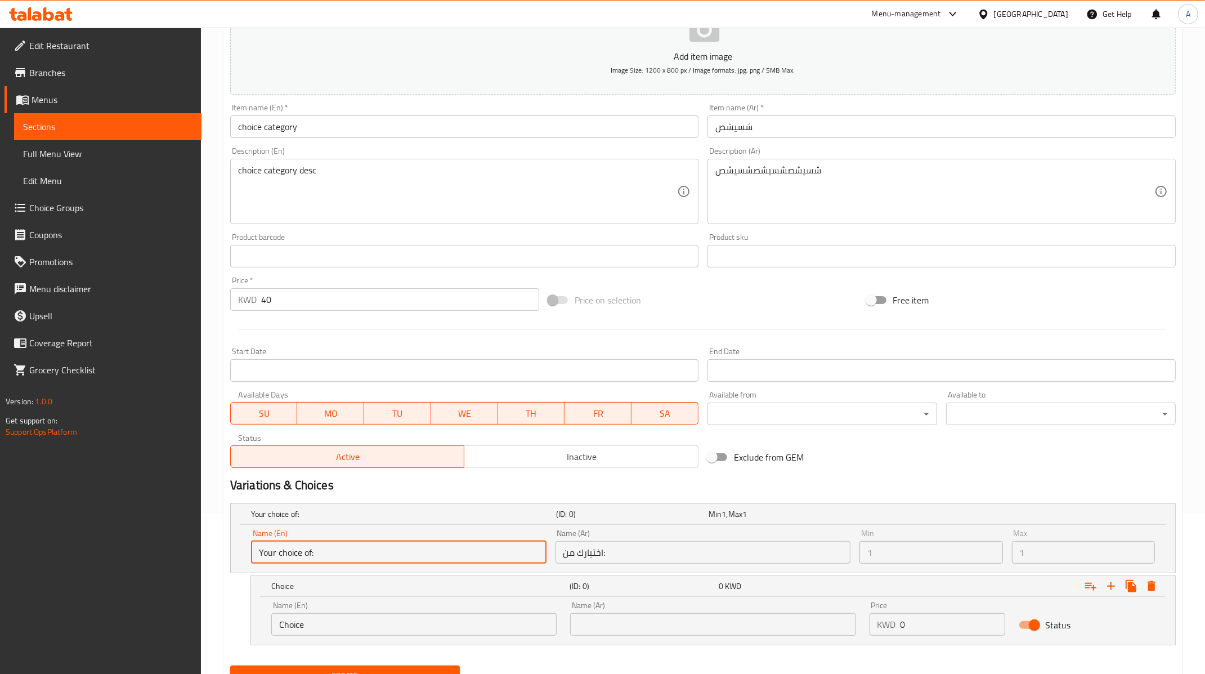
click at [446, 559] on input "Your choice of:" at bounding box center [398, 552] width 295 height 23
click at [344, 552] on input "Your choice of:" at bounding box center [398, 552] width 295 height 23
click at [292, 544] on input "Your choice of:" at bounding box center [398, 552] width 295 height 23
click at [310, 550] on input "Your choice of:" at bounding box center [398, 552] width 295 height 23
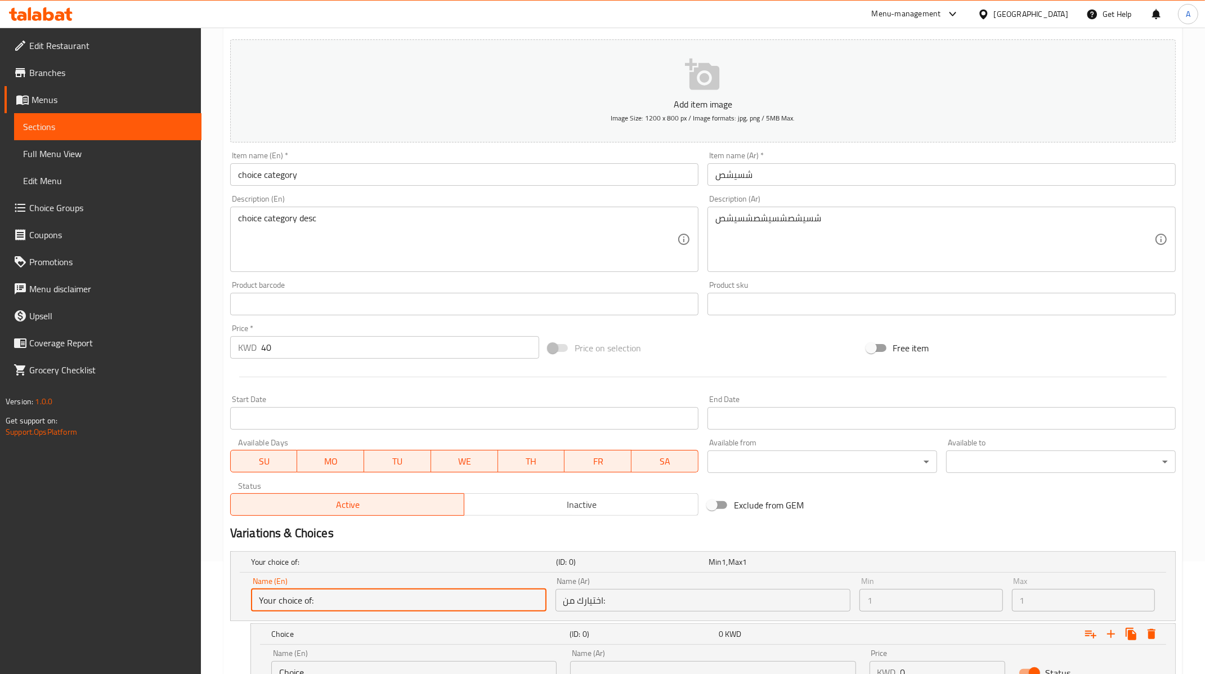
scroll to position [209, 0]
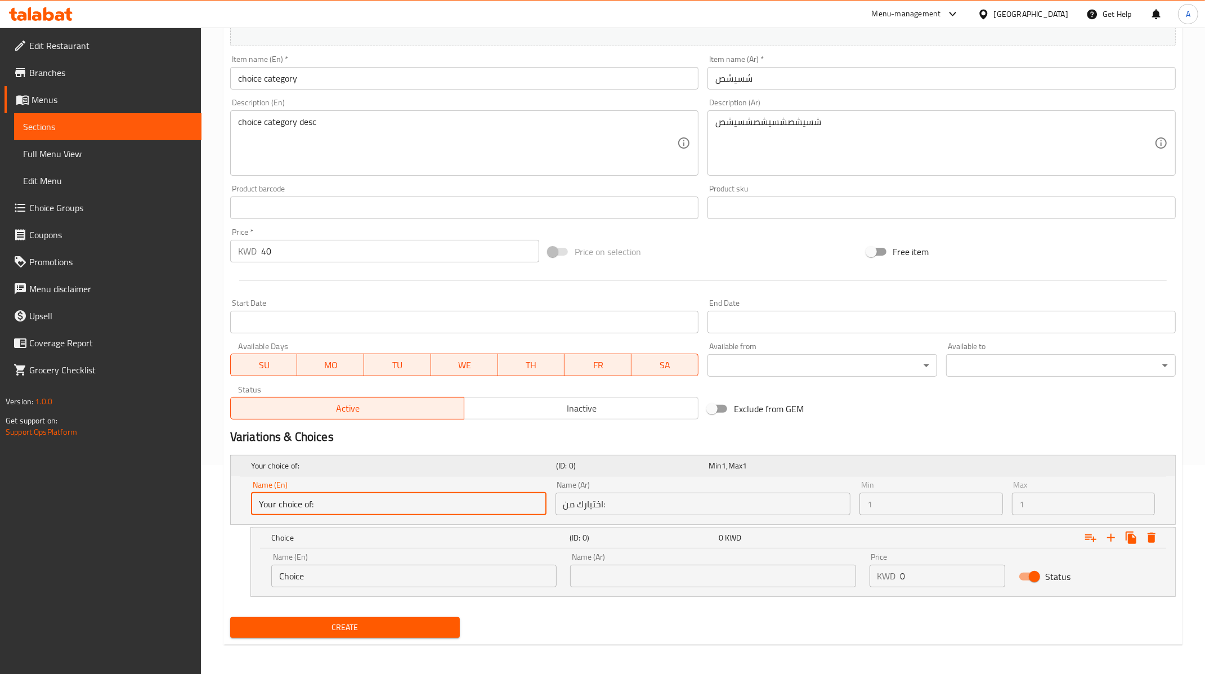
click at [364, 465] on h5 "Your choice of:" at bounding box center [401, 465] width 301 height 11
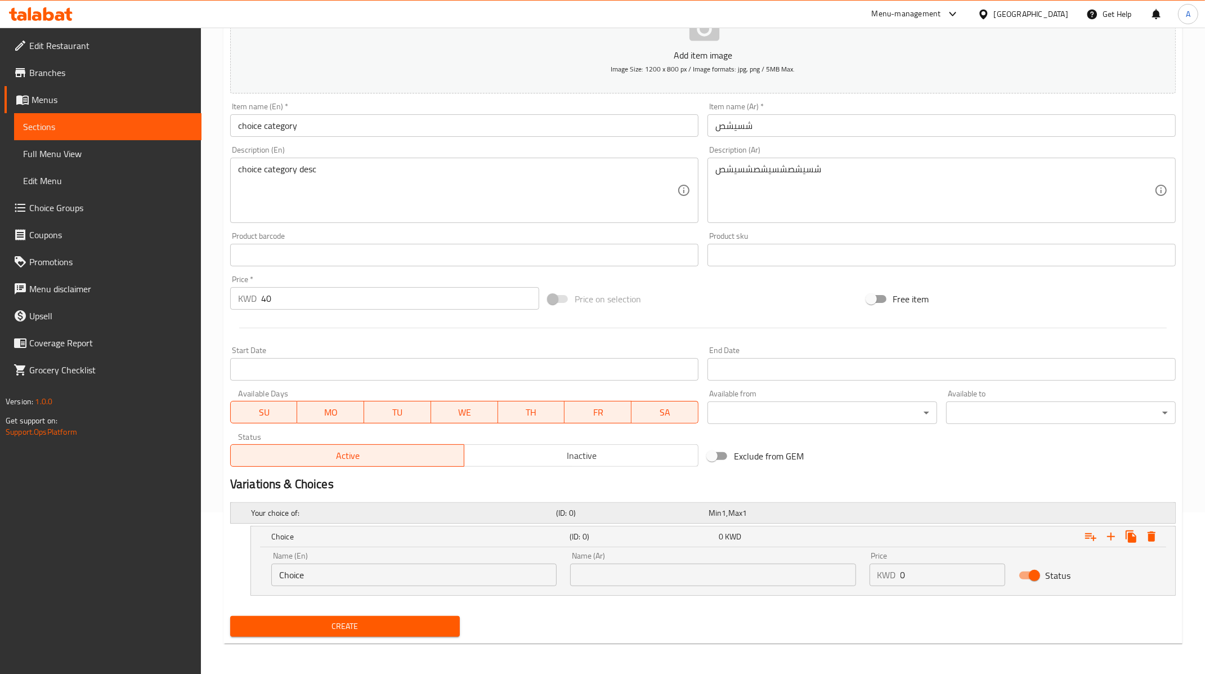
scroll to position [160, 0]
click at [297, 483] on h2 "Variations & Choices" at bounding box center [702, 485] width 945 height 17
drag, startPoint x: 240, startPoint y: 486, endPoint x: 346, endPoint y: 486, distance: 105.8
click at [346, 486] on h2 "Variations & Choices" at bounding box center [702, 485] width 945 height 17
click at [271, 481] on h2 "Variations & Choices" at bounding box center [702, 485] width 945 height 17
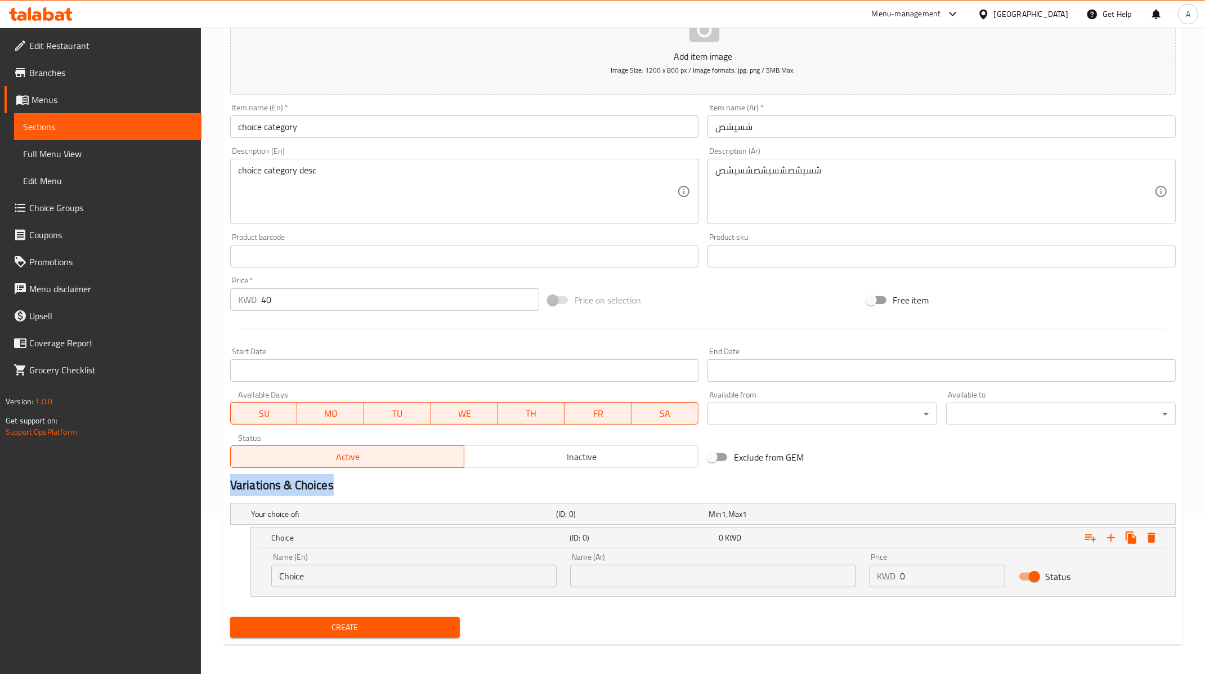
drag, startPoint x: 231, startPoint y: 483, endPoint x: 334, endPoint y: 483, distance: 103.5
click at [334, 483] on h2 "Variations & Choices" at bounding box center [702, 485] width 945 height 17
click at [558, 301] on span at bounding box center [558, 300] width 19 height 8
click at [553, 301] on span at bounding box center [558, 300] width 19 height 8
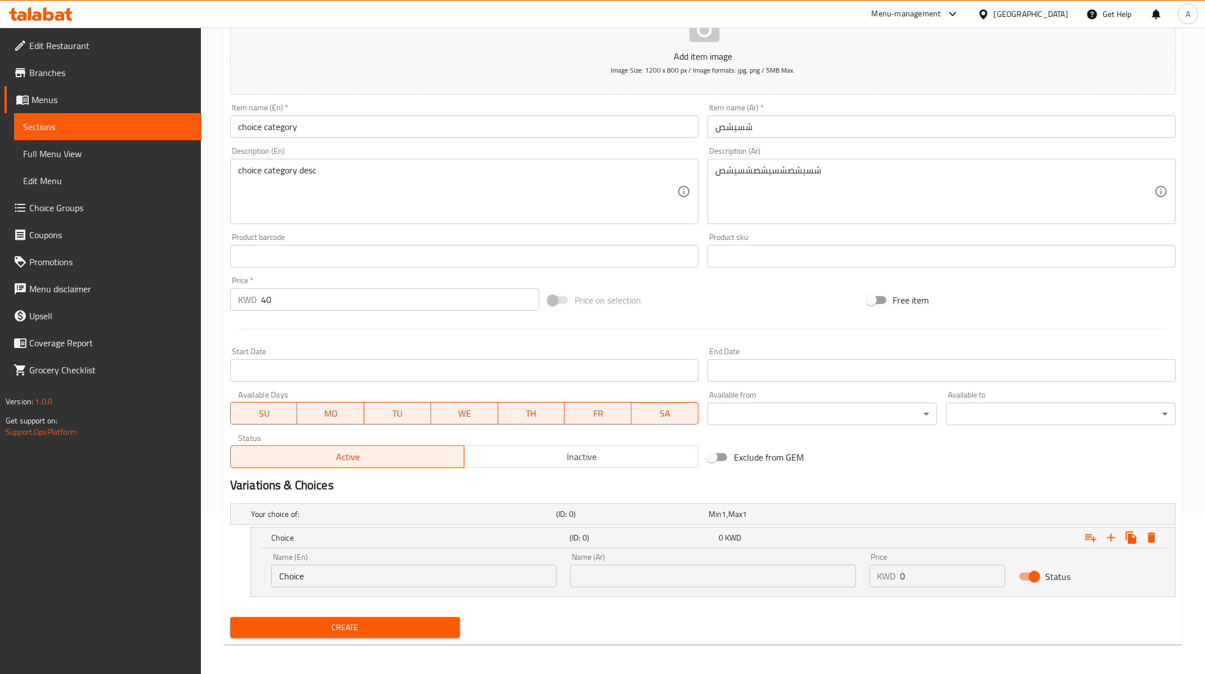
click at [553, 301] on span at bounding box center [558, 300] width 19 height 8
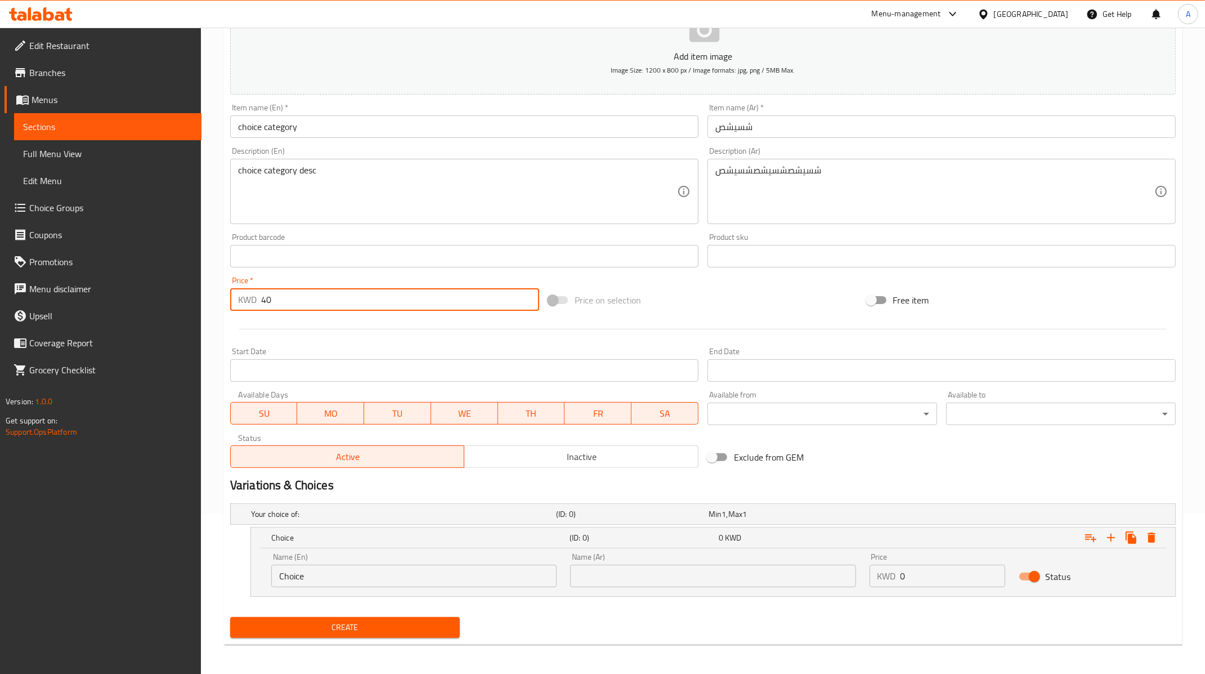
click at [342, 293] on input "40" at bounding box center [400, 299] width 278 height 23
type input "4"
type input "0"
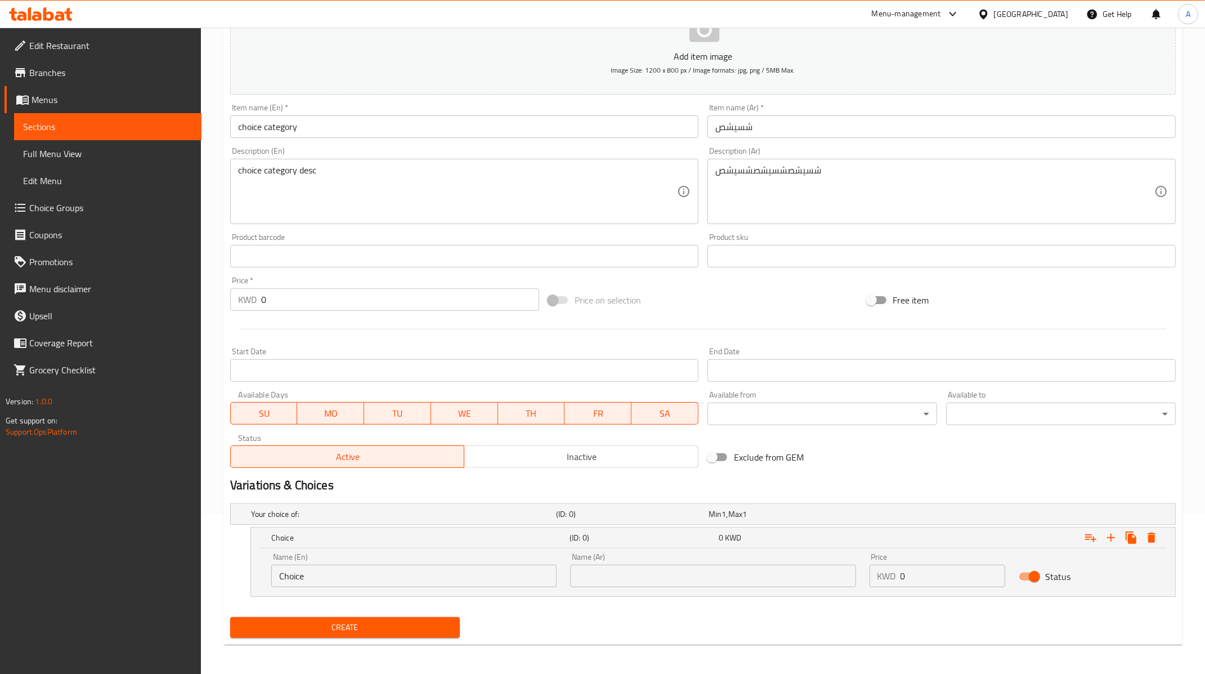
click at [472, 344] on div "Start Date Start Date" at bounding box center [464, 364] width 477 height 43
click at [557, 296] on span at bounding box center [558, 300] width 19 height 8
click at [620, 579] on input "text" at bounding box center [712, 575] width 285 height 23
type input "شسيضص"
click at [914, 576] on input "0" at bounding box center [952, 575] width 105 height 23
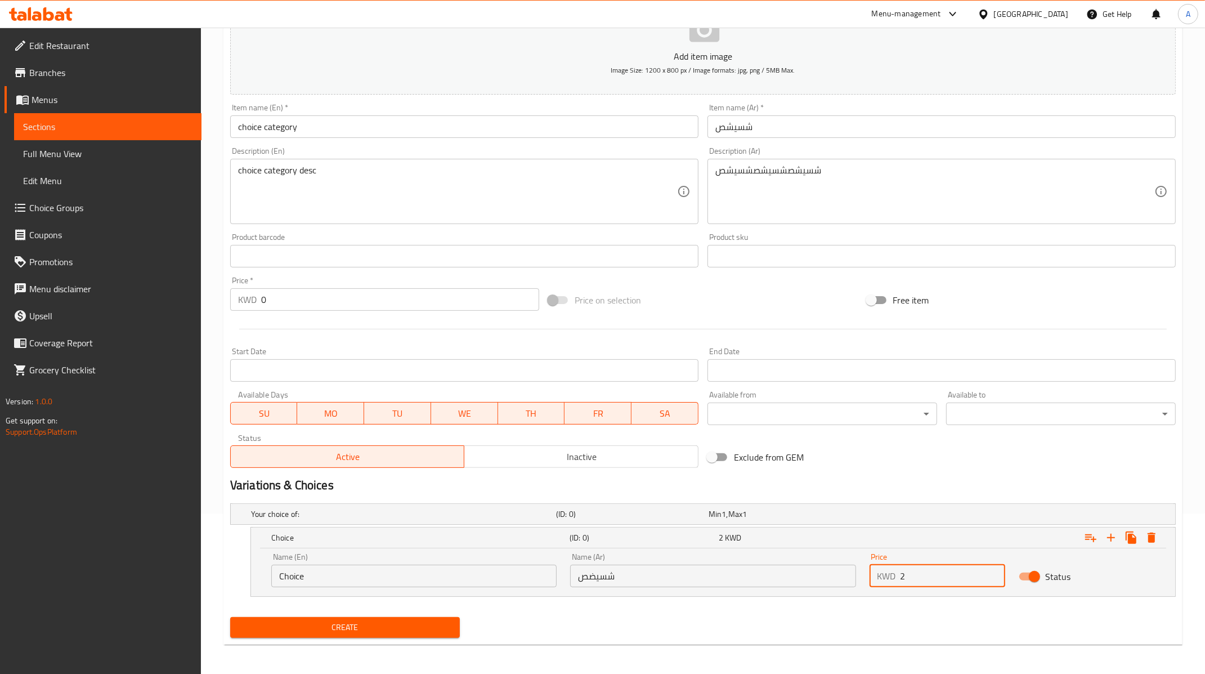
type input "2"
click at [564, 437] on div "Active Inactive" at bounding box center [464, 451] width 468 height 34
click at [575, 304] on span "Price on selection" at bounding box center [608, 300] width 66 height 14
click at [556, 302] on span at bounding box center [558, 300] width 19 height 8
click at [870, 302] on input "Free item" at bounding box center [871, 299] width 64 height 21
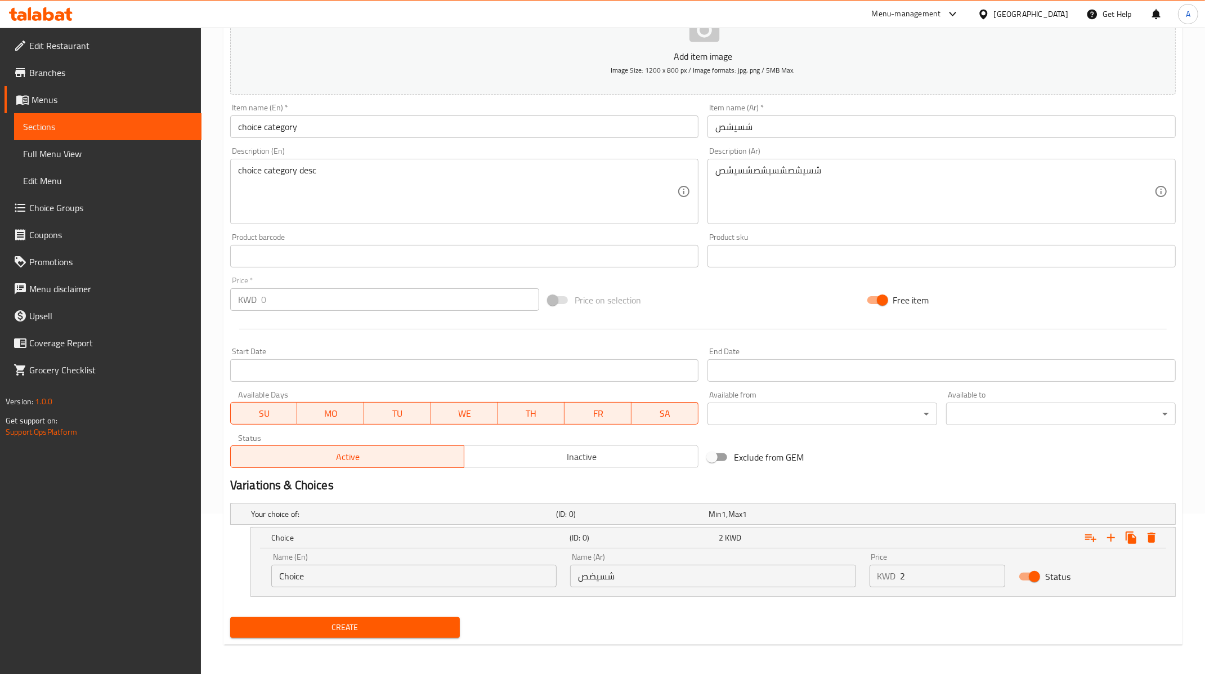
click at [877, 301] on input "Free item" at bounding box center [882, 299] width 64 height 21
checkbox input "false"
drag, startPoint x: 237, startPoint y: 490, endPoint x: 391, endPoint y: 491, distance: 154.2
click at [391, 491] on h2 "Variations & Choices" at bounding box center [702, 485] width 945 height 17
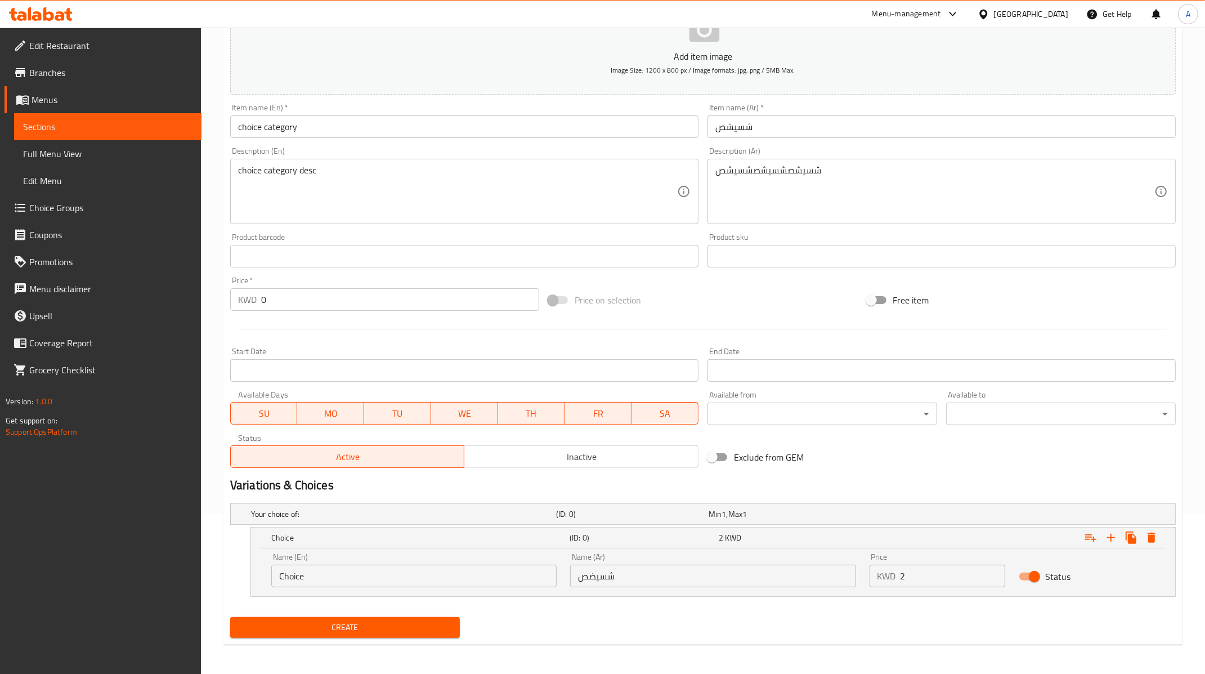
scroll to position [0, 0]
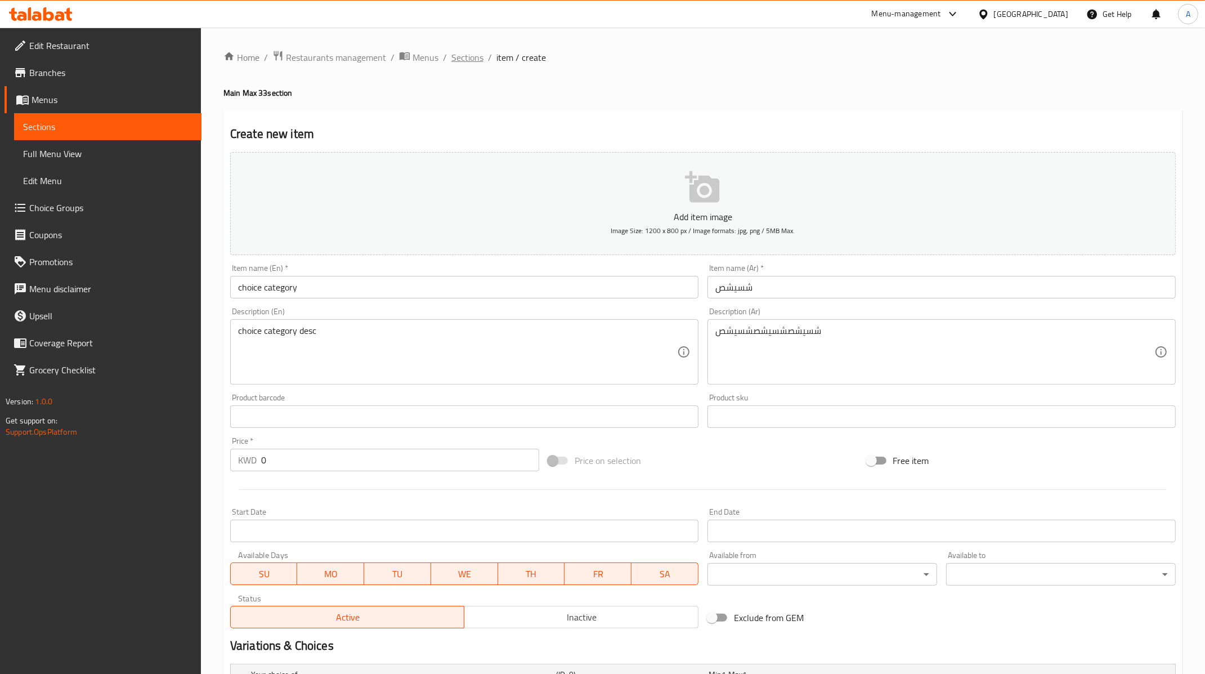
click at [460, 60] on span "Sections" at bounding box center [467, 58] width 32 height 14
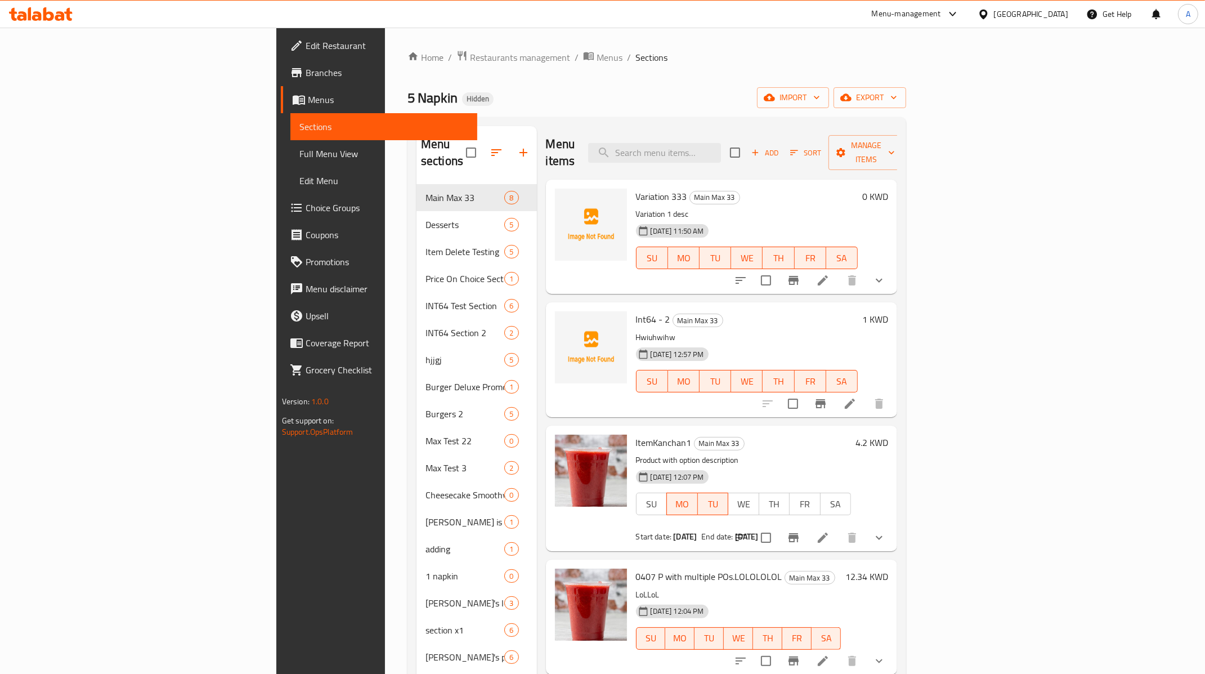
click at [306, 236] on span "Coupons" at bounding box center [387, 235] width 163 height 14
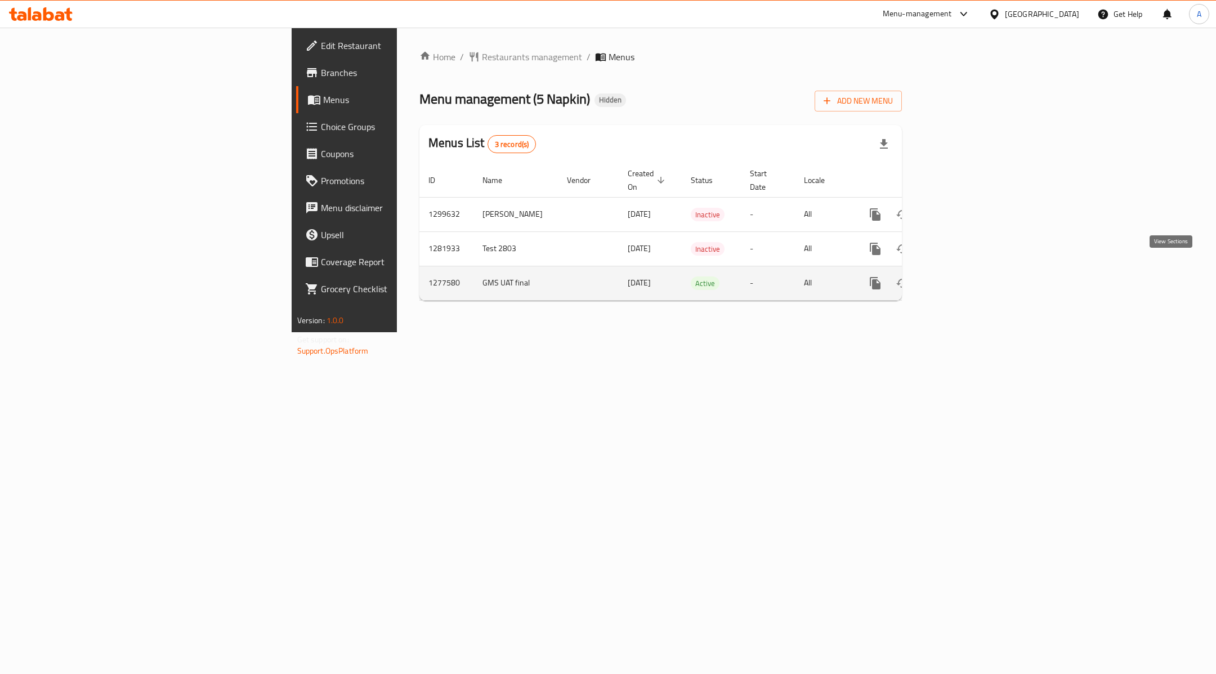
click at [970, 276] on link "enhanced table" at bounding box center [956, 283] width 27 height 27
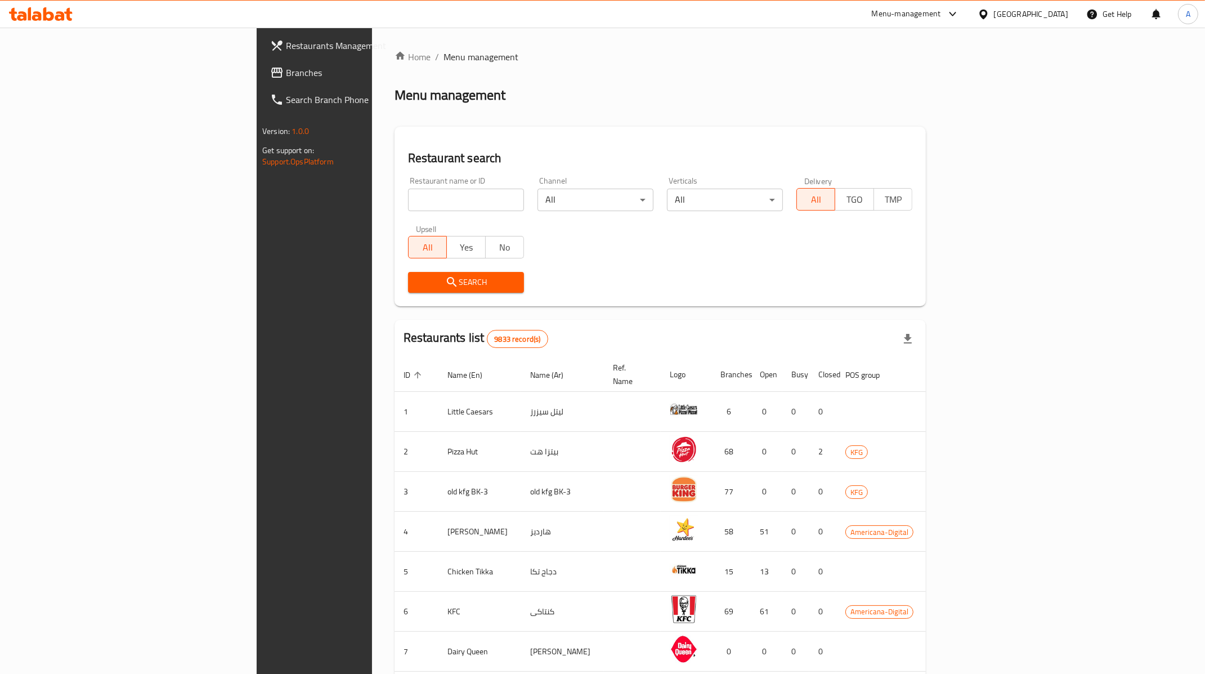
click at [408, 198] on input "search" at bounding box center [466, 200] width 116 height 23
type input "5 napkin"
click at [445, 277] on icon "submit" at bounding box center [452, 282] width 14 height 14
click at [408, 198] on input "search" at bounding box center [466, 200] width 116 height 23
type input "5 napkin"
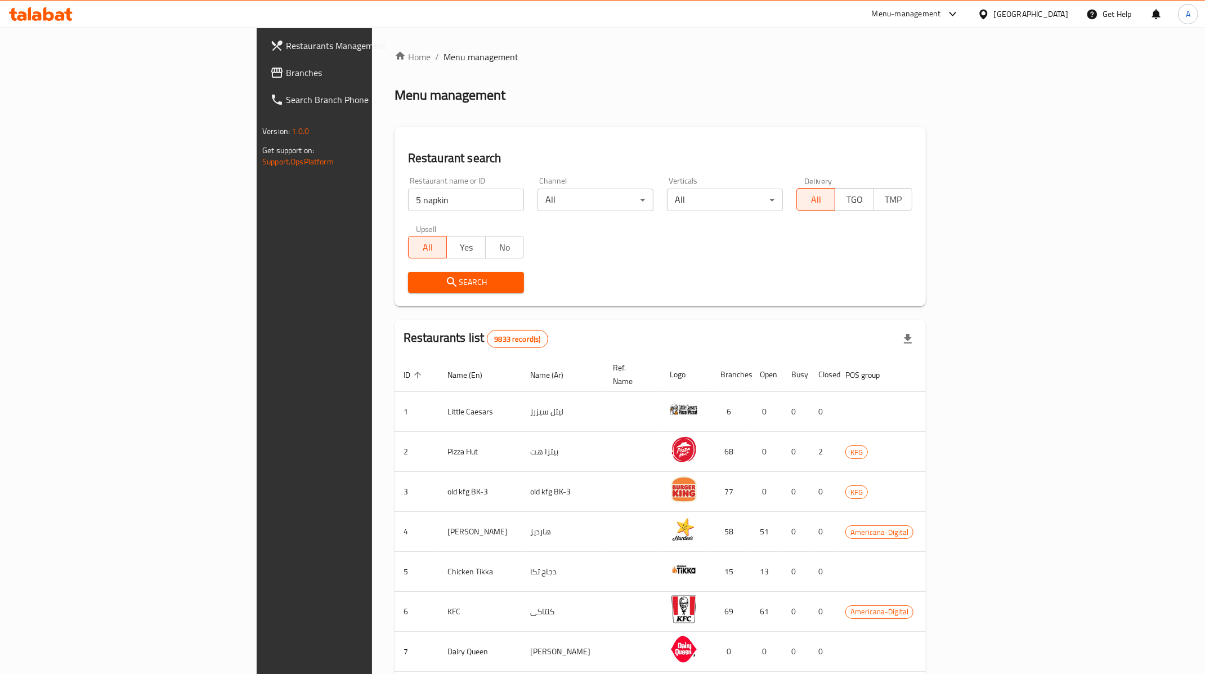
click at [417, 285] on span "Search" at bounding box center [466, 282] width 98 height 14
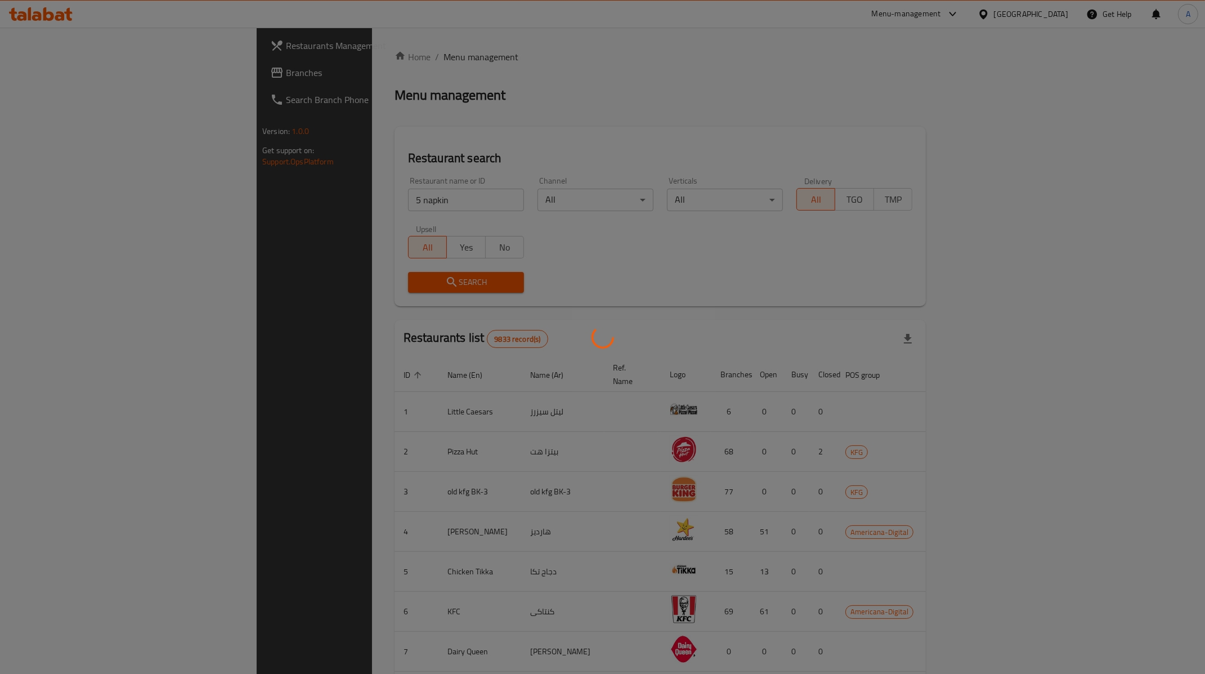
click at [369, 285] on div at bounding box center [602, 337] width 1205 height 674
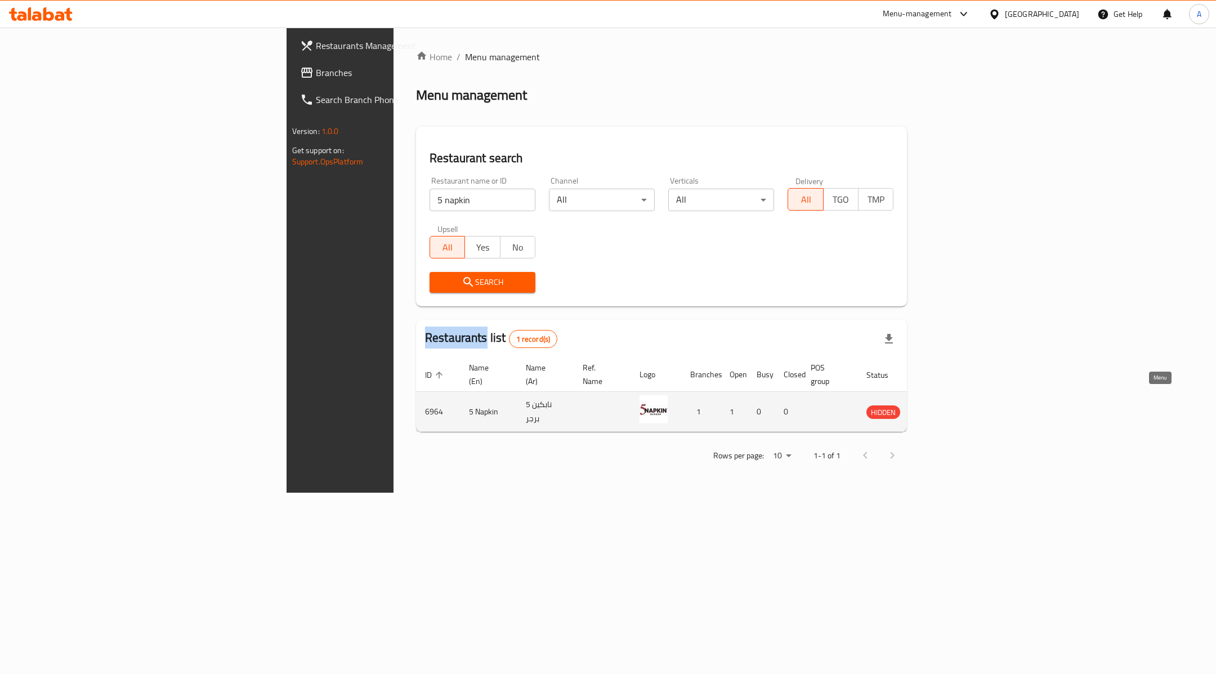
click at [938, 407] on icon "enhanced table" at bounding box center [932, 412] width 12 height 10
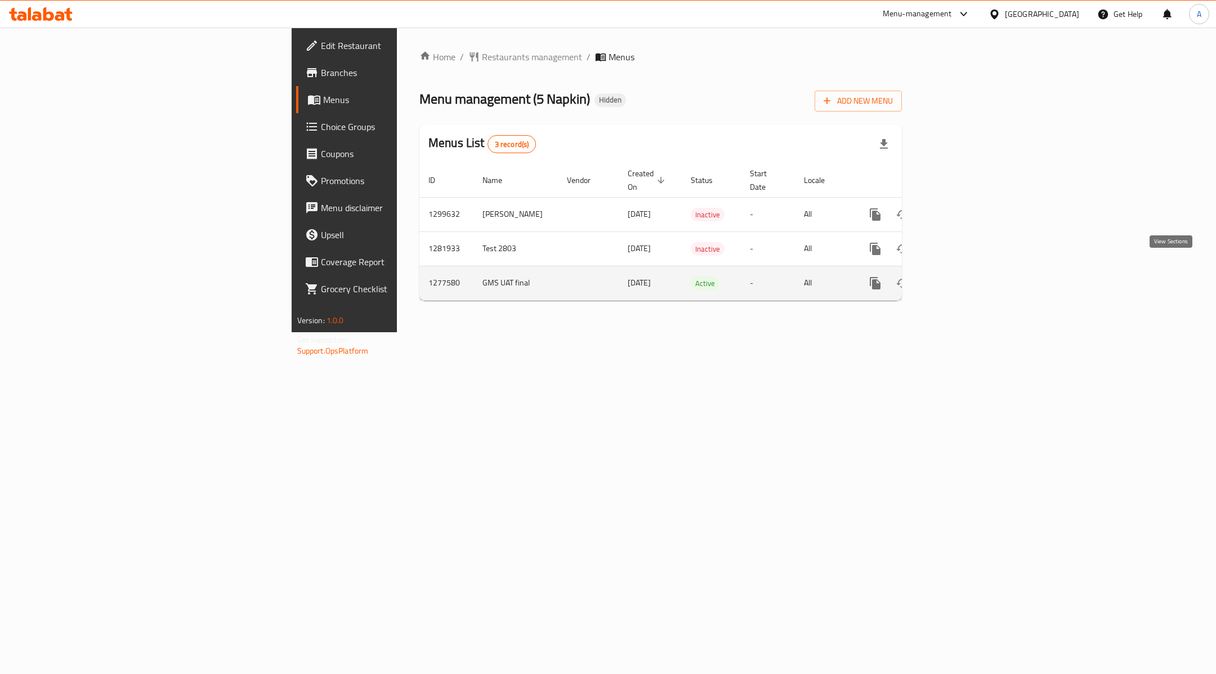
click at [963, 276] on icon "enhanced table" at bounding box center [956, 283] width 14 height 14
